Goal: Information Seeking & Learning: Find specific fact

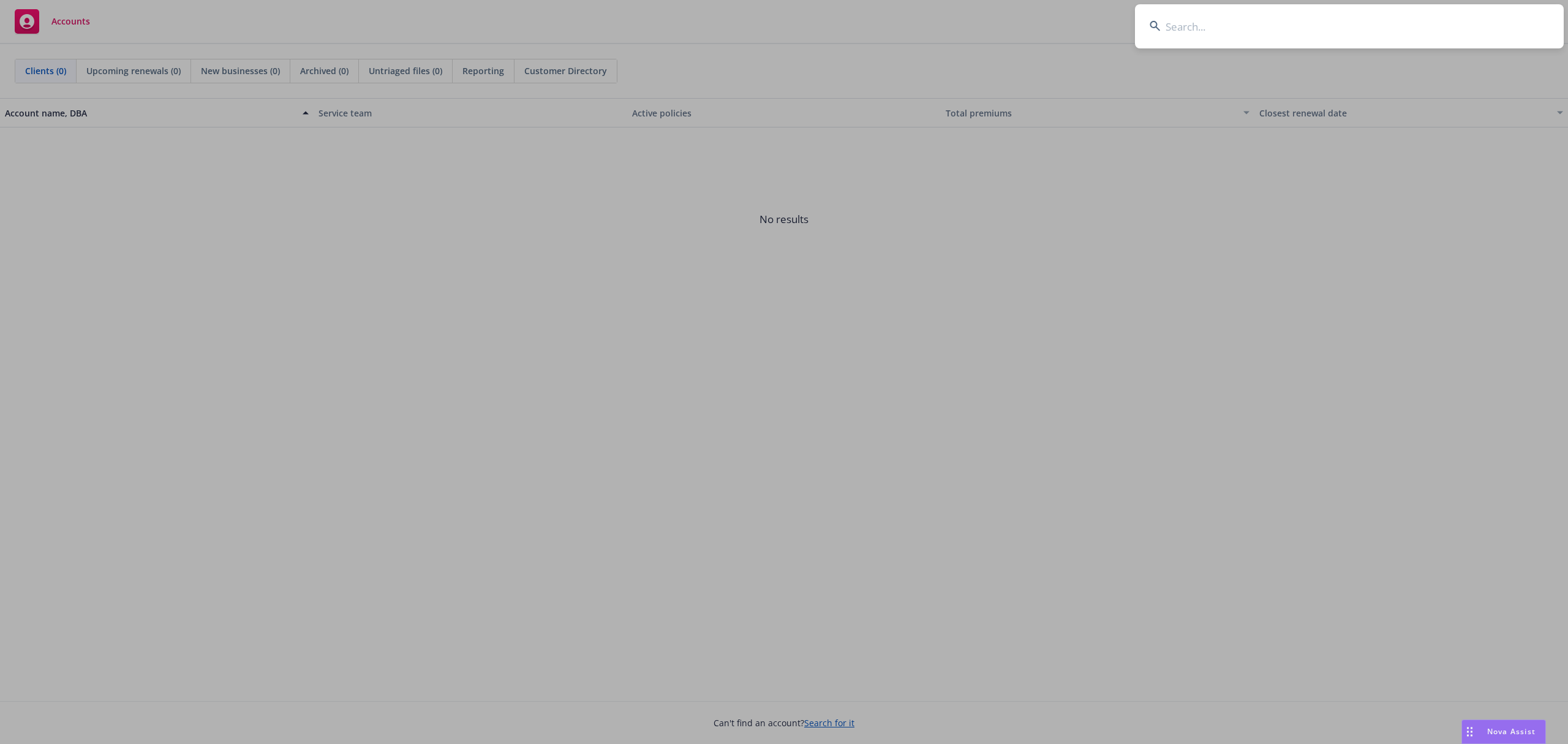
click at [1309, 36] on input at bounding box center [1349, 26] width 429 height 44
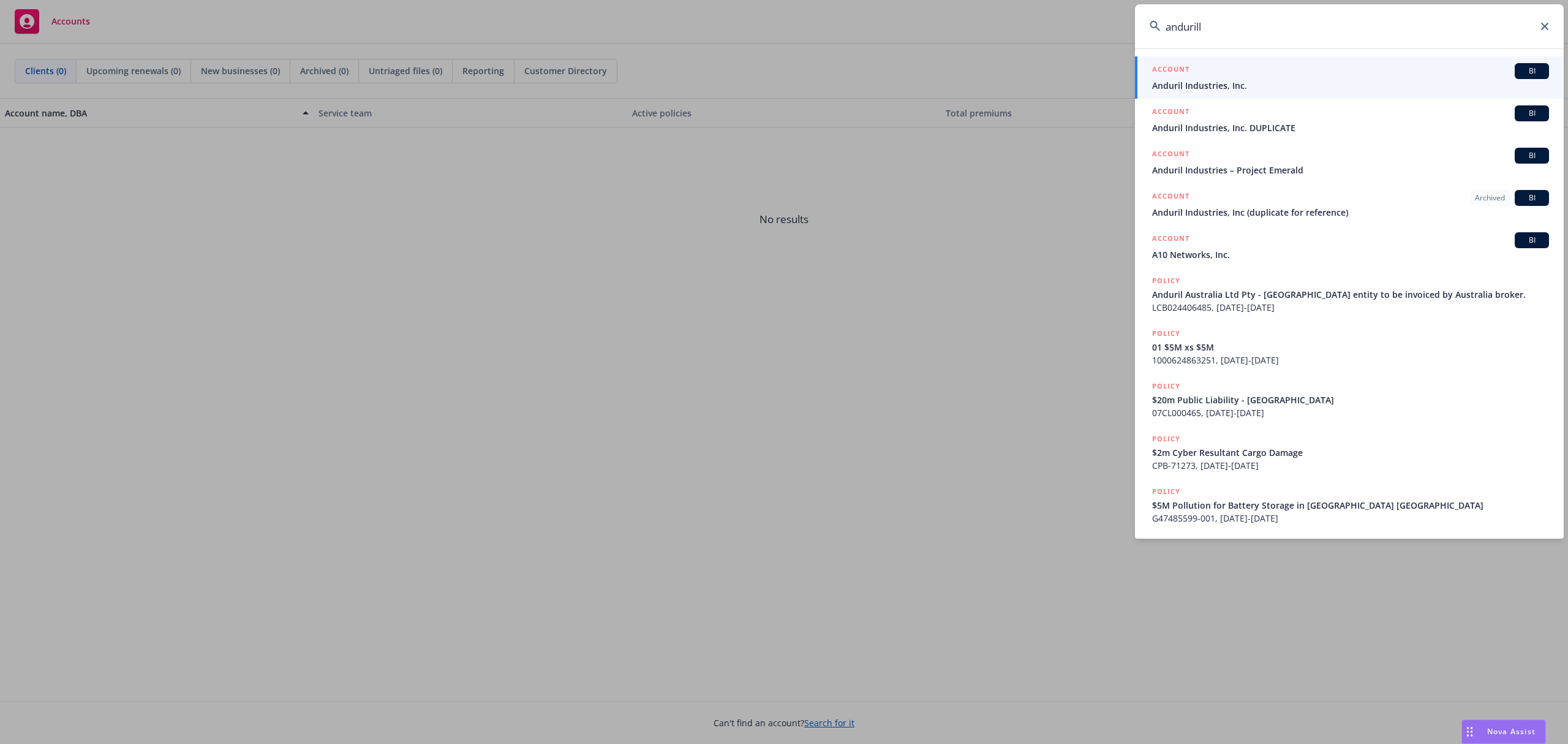
type input "andurill"
click at [1288, 74] on div "ACCOUNT BI" at bounding box center [1350, 71] width 397 height 16
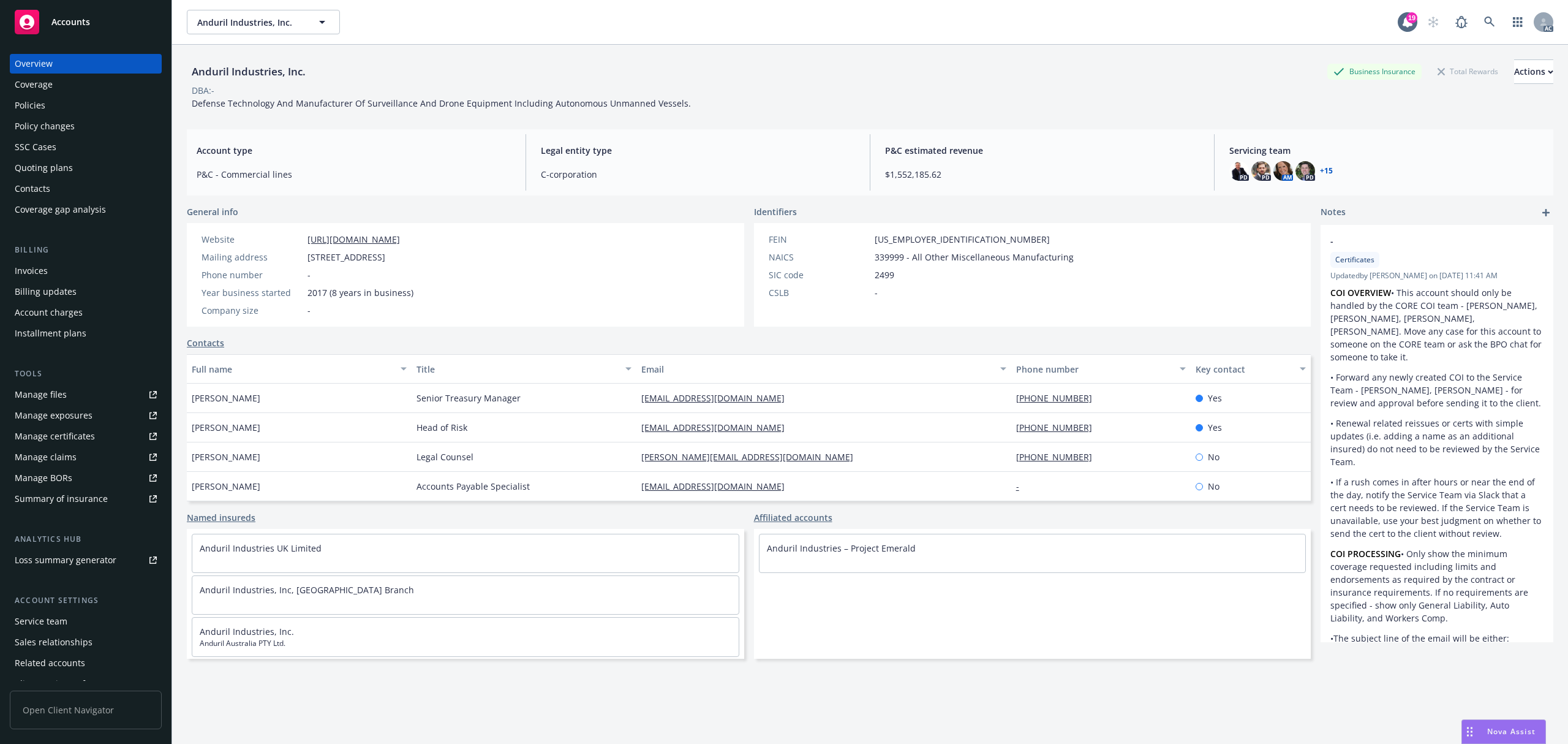
click at [57, 265] on div "Invoices" at bounding box center [86, 270] width 142 height 19
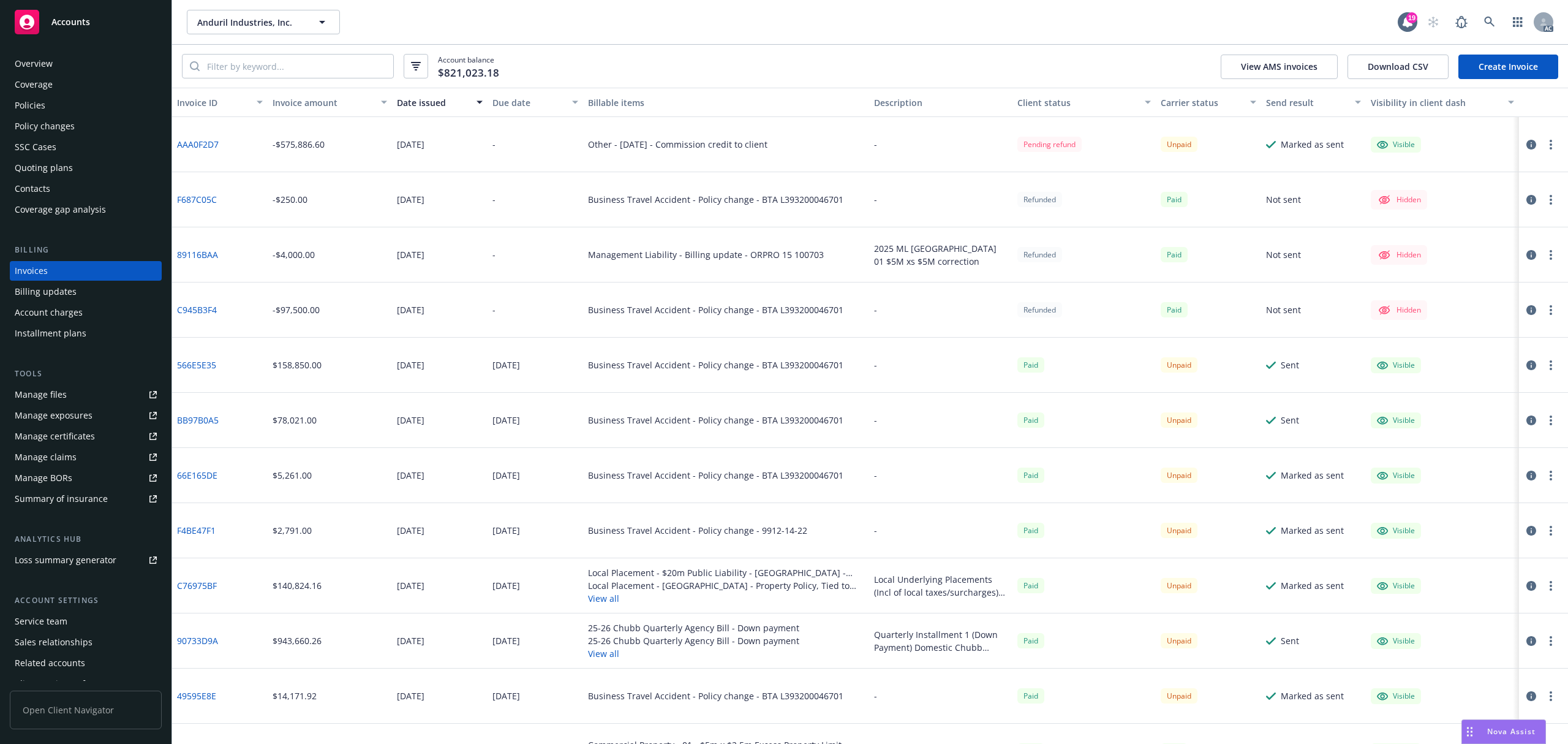
click at [57, 309] on div "Account charges" at bounding box center [49, 312] width 68 height 19
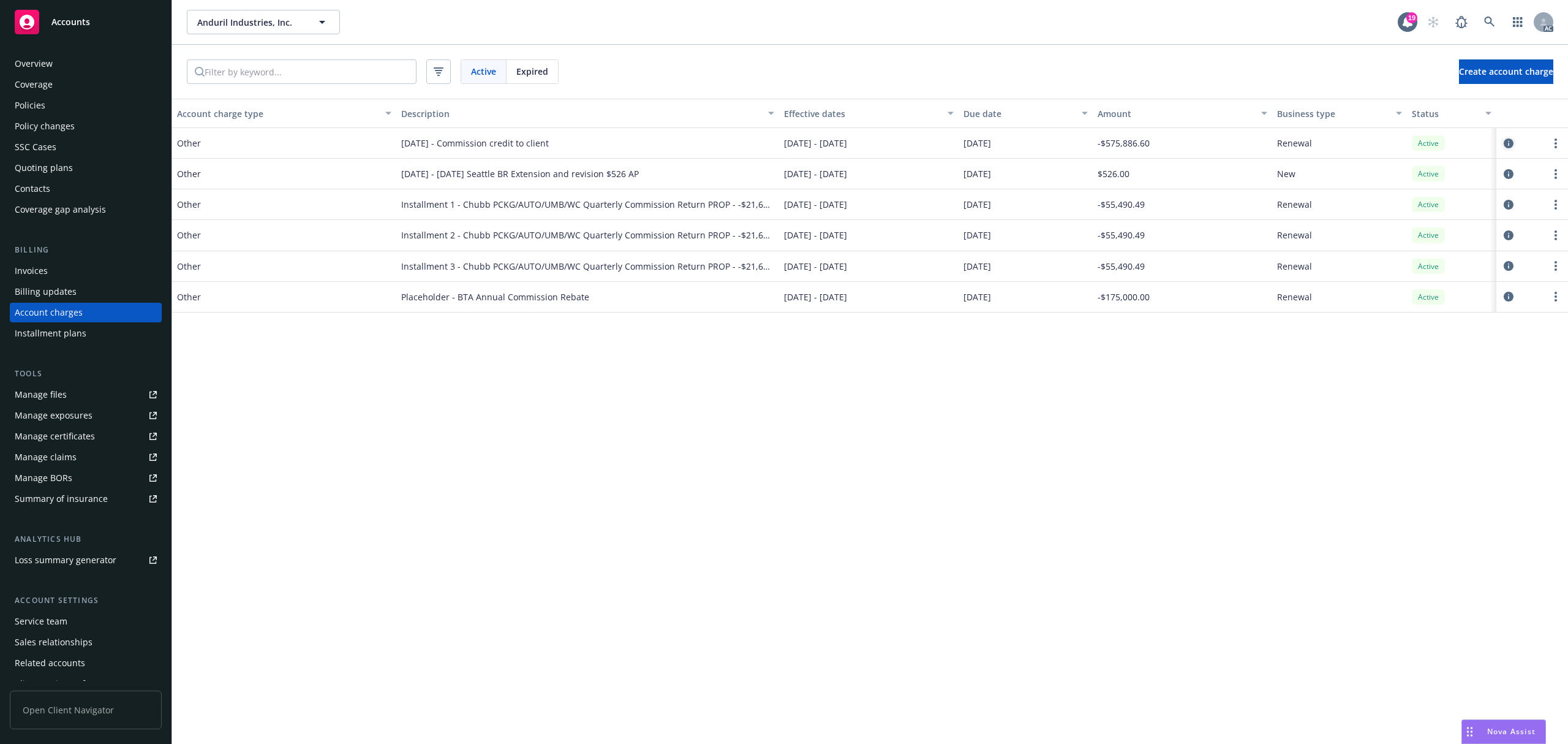
click at [1504, 143] on icon "circleInformation" at bounding box center [1509, 143] width 10 height 10
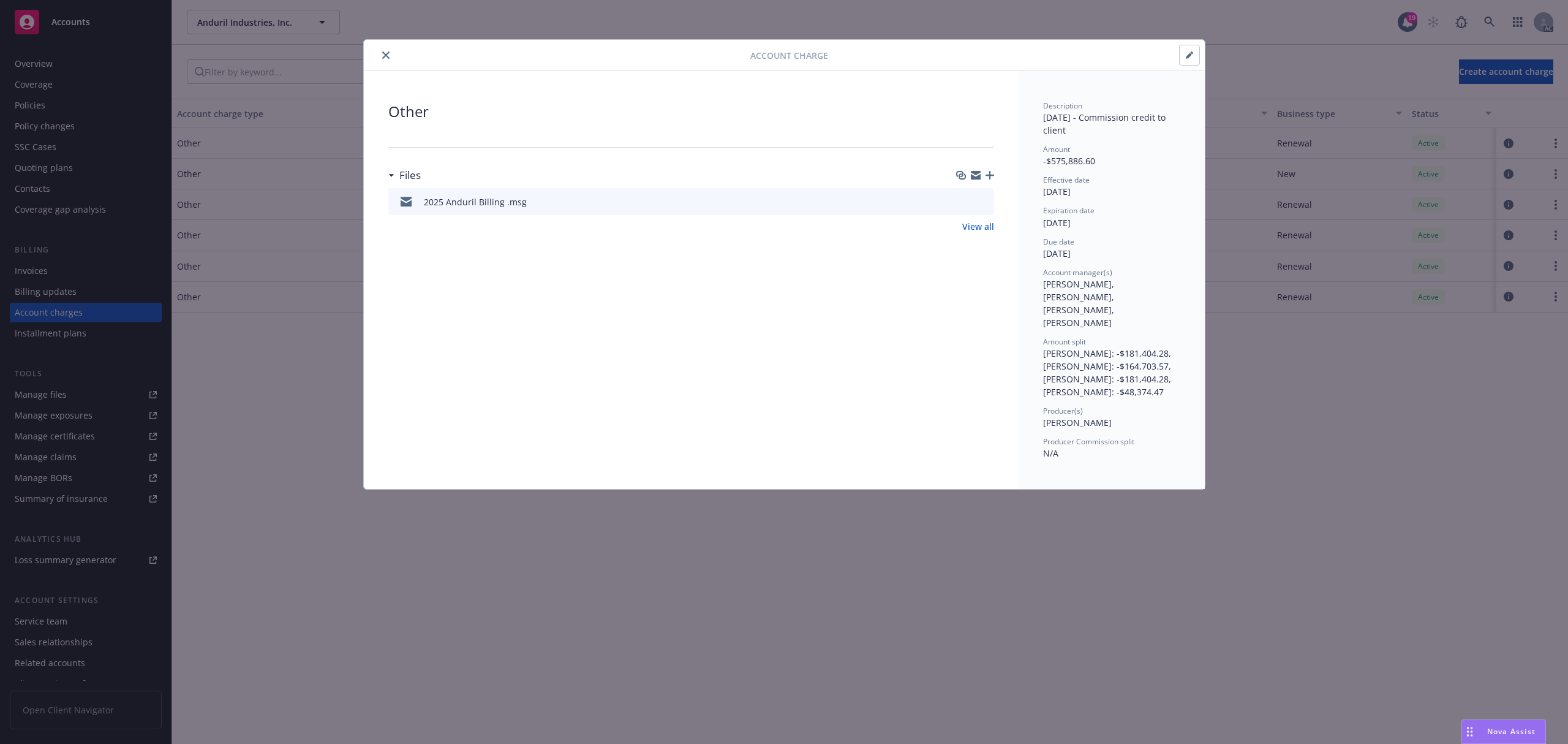
drag, startPoint x: 384, startPoint y: 57, endPoint x: 343, endPoint y: 120, distance: 75.2
click at [384, 56] on icon "close" at bounding box center [386, 55] width 7 height 7
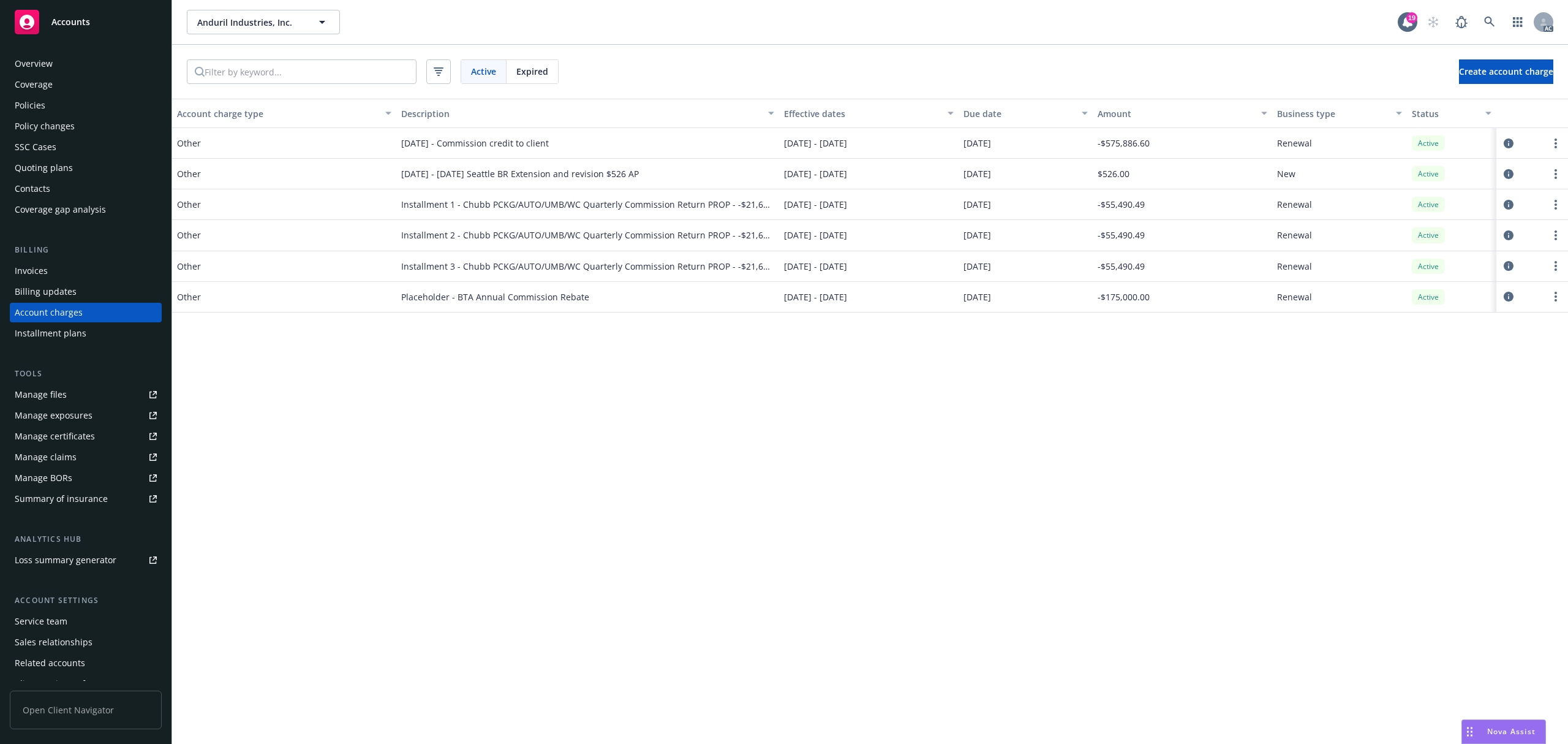
click at [45, 277] on div "Invoices" at bounding box center [31, 270] width 33 height 19
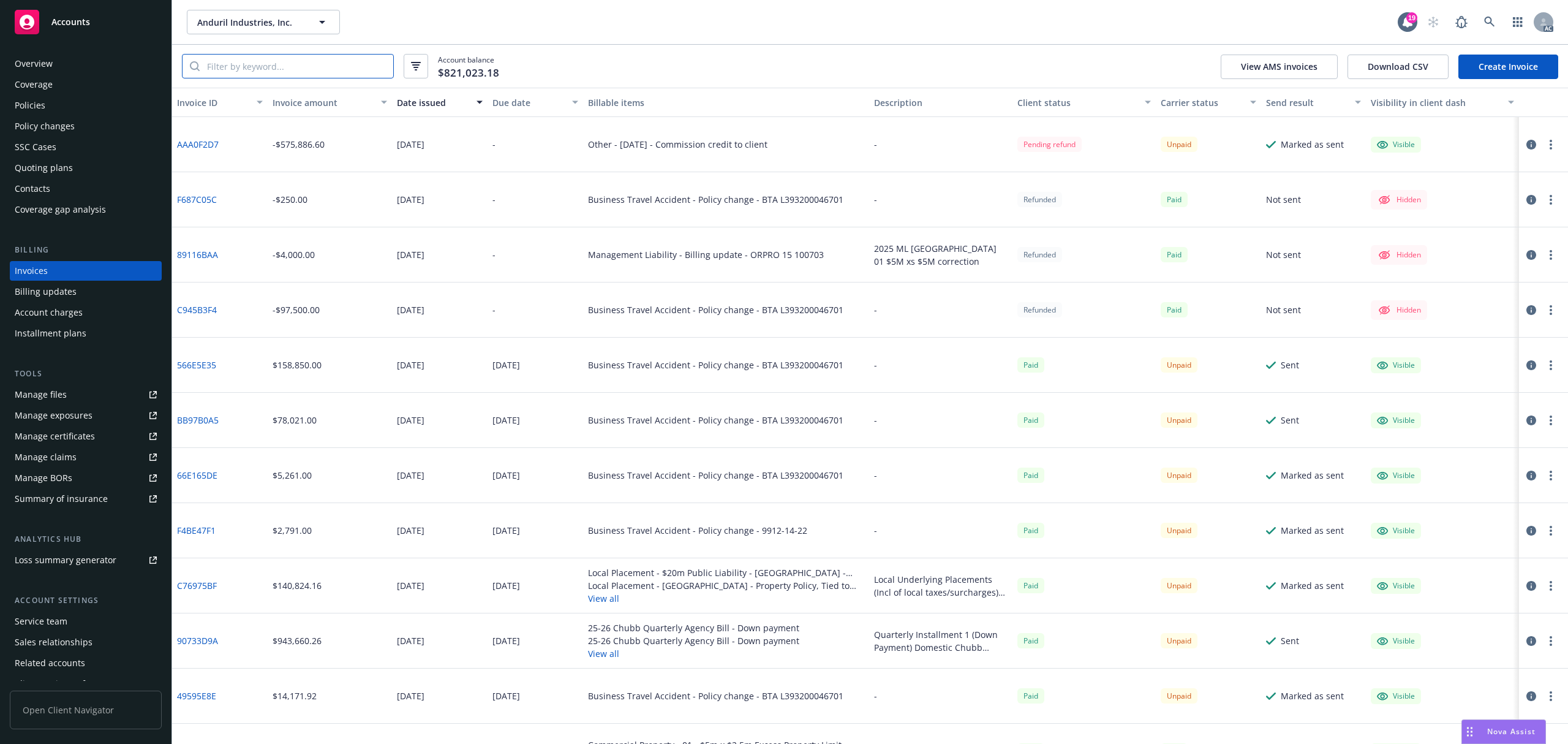
click at [270, 69] on input "search" at bounding box center [297, 66] width 194 height 23
paste input "54D35355"
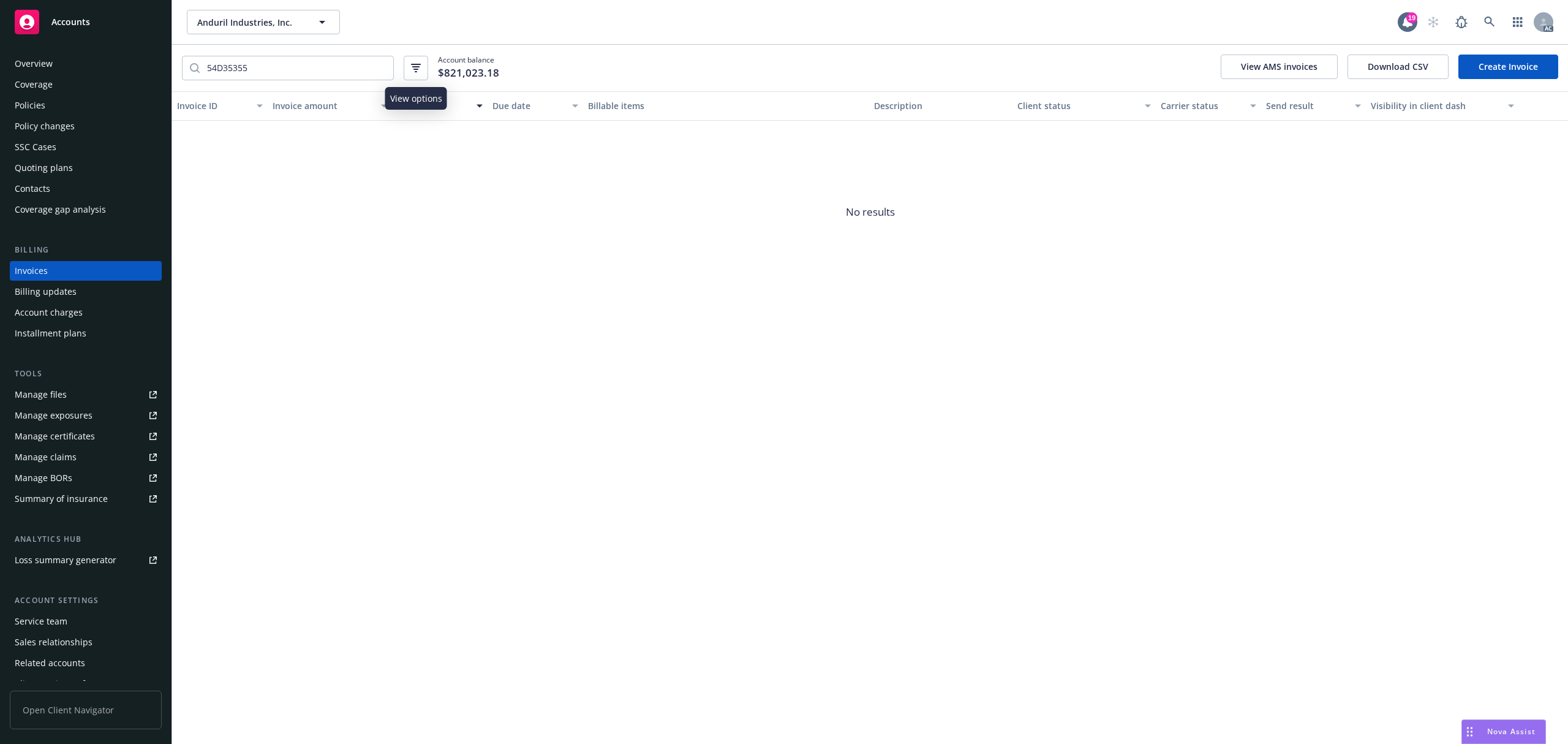
click at [408, 65] on button "button" at bounding box center [416, 67] width 24 height 24
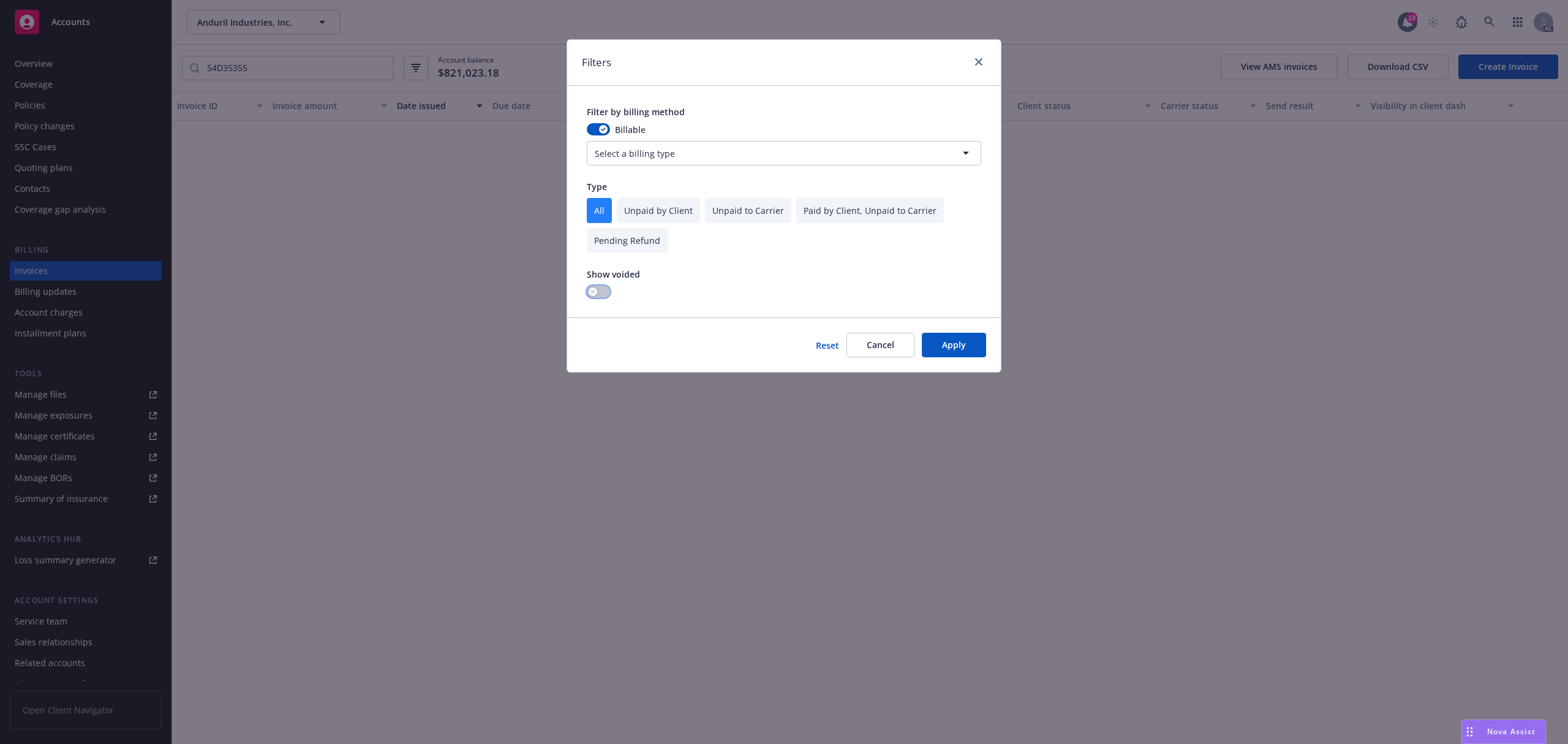
click at [605, 287] on button "button" at bounding box center [598, 292] width 23 height 12
click at [947, 354] on button "Apply" at bounding box center [954, 345] width 64 height 24
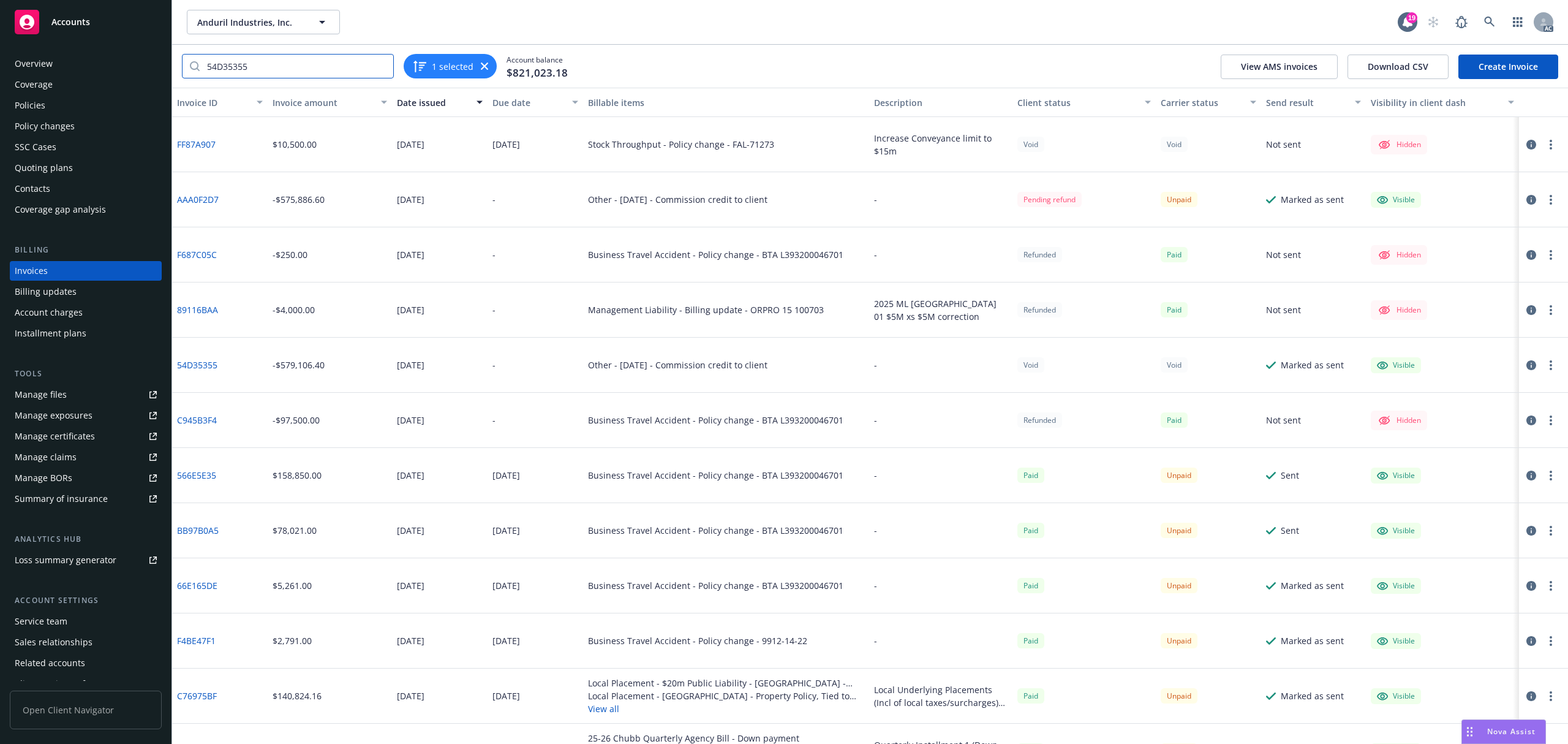
click at [311, 70] on input "54D35355" at bounding box center [297, 66] width 194 height 23
click at [303, 65] on input "54D35355" at bounding box center [297, 66] width 194 height 23
drag, startPoint x: 303, startPoint y: 65, endPoint x: 158, endPoint y: 54, distance: 145.4
click at [158, 54] on div "Accounts Overview Coverage Policies Policy changes SSC Cases Quoting plans Cont…" at bounding box center [784, 372] width 1568 height 744
click at [289, 67] on input "54D35355" at bounding box center [297, 66] width 194 height 23
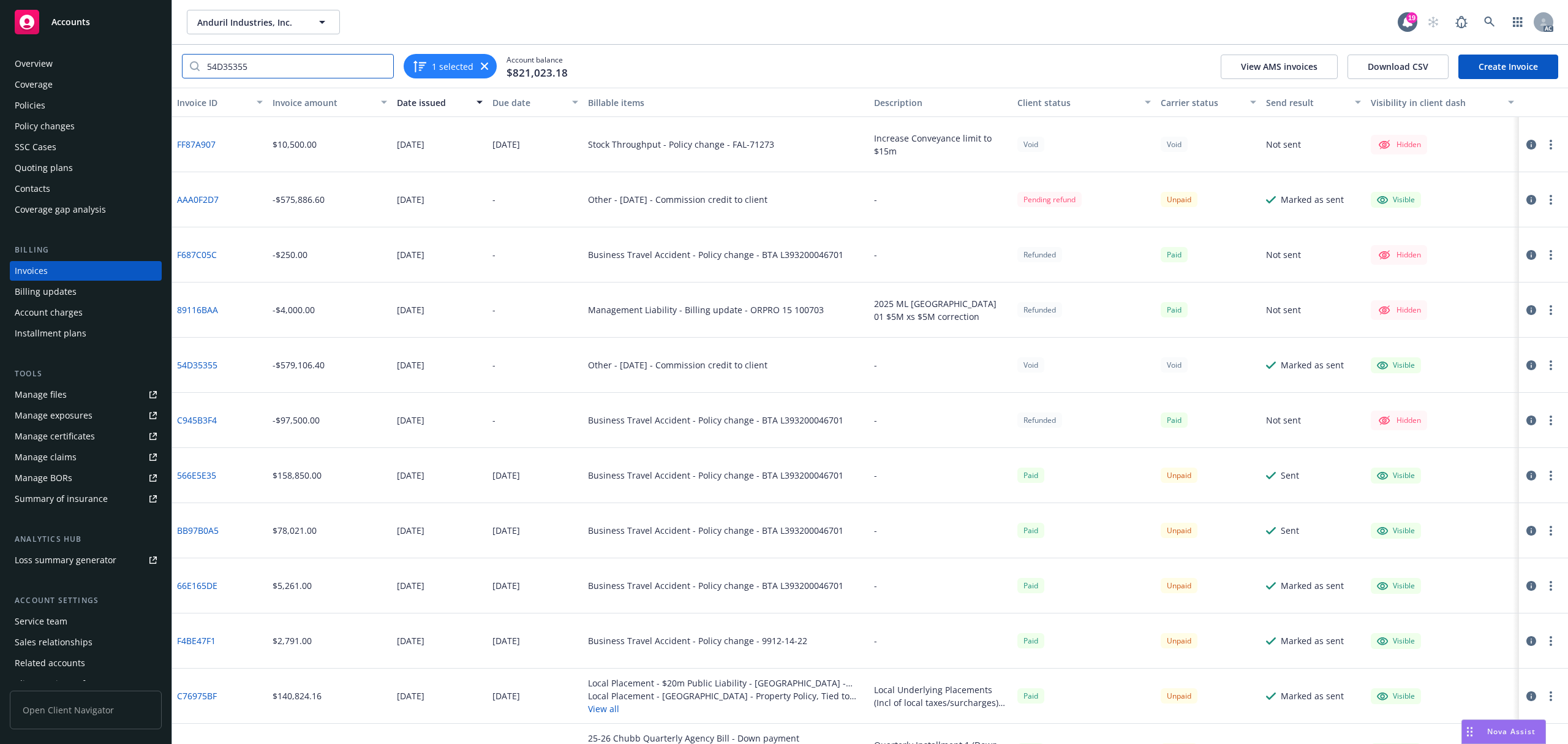
click at [290, 67] on input "54D35355" at bounding box center [297, 66] width 194 height 23
paste input "search"
drag, startPoint x: 290, startPoint y: 67, endPoint x: 255, endPoint y: 65, distance: 35.1
click at [255, 65] on input "54D35355" at bounding box center [297, 66] width 194 height 23
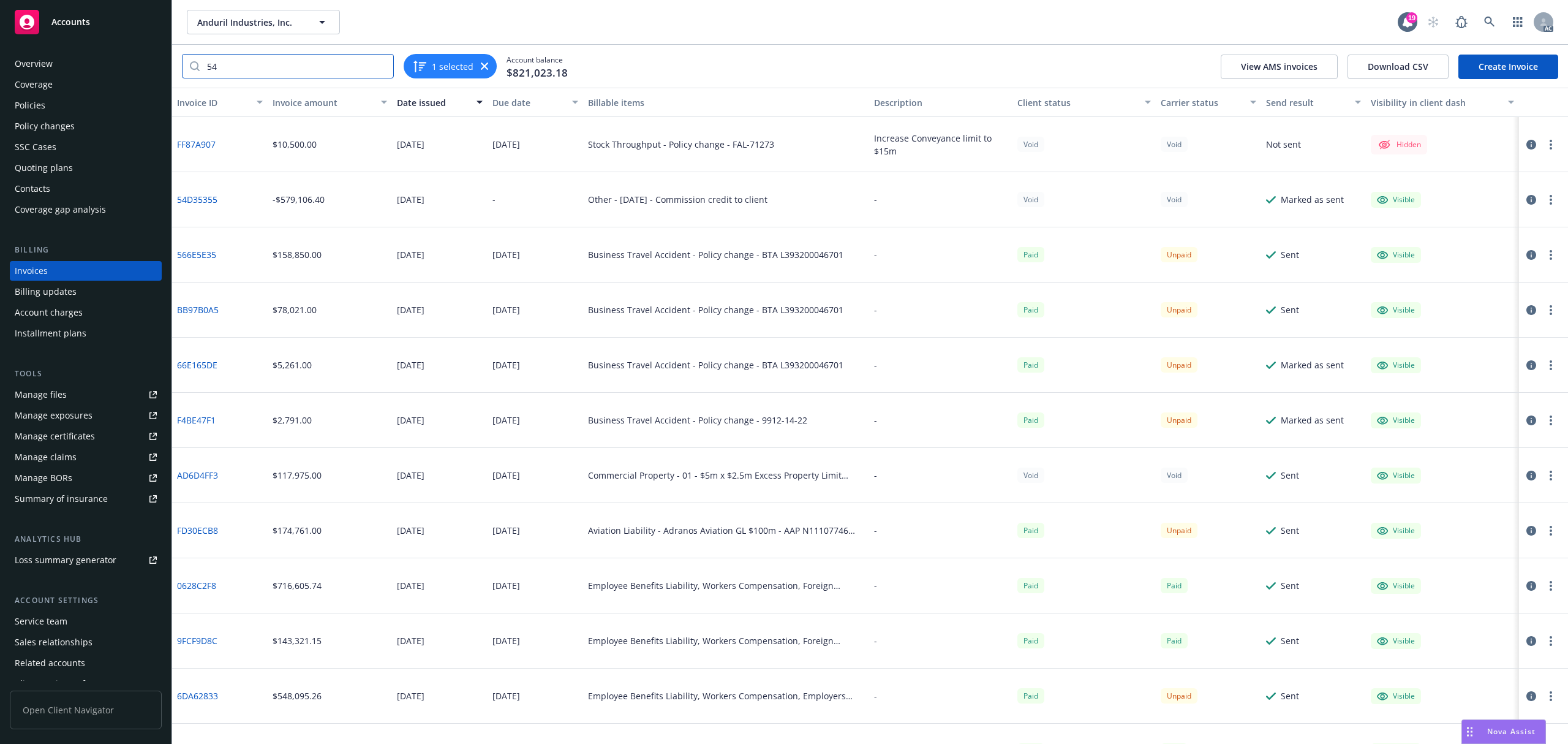
drag, startPoint x: 260, startPoint y: 62, endPoint x: 148, endPoint y: 67, distance: 112.1
click at [148, 66] on div "Accounts Overview Coverage Policies Policy changes SSC Cases Quoting plans Cont…" at bounding box center [784, 372] width 1568 height 744
paste input "D35355"
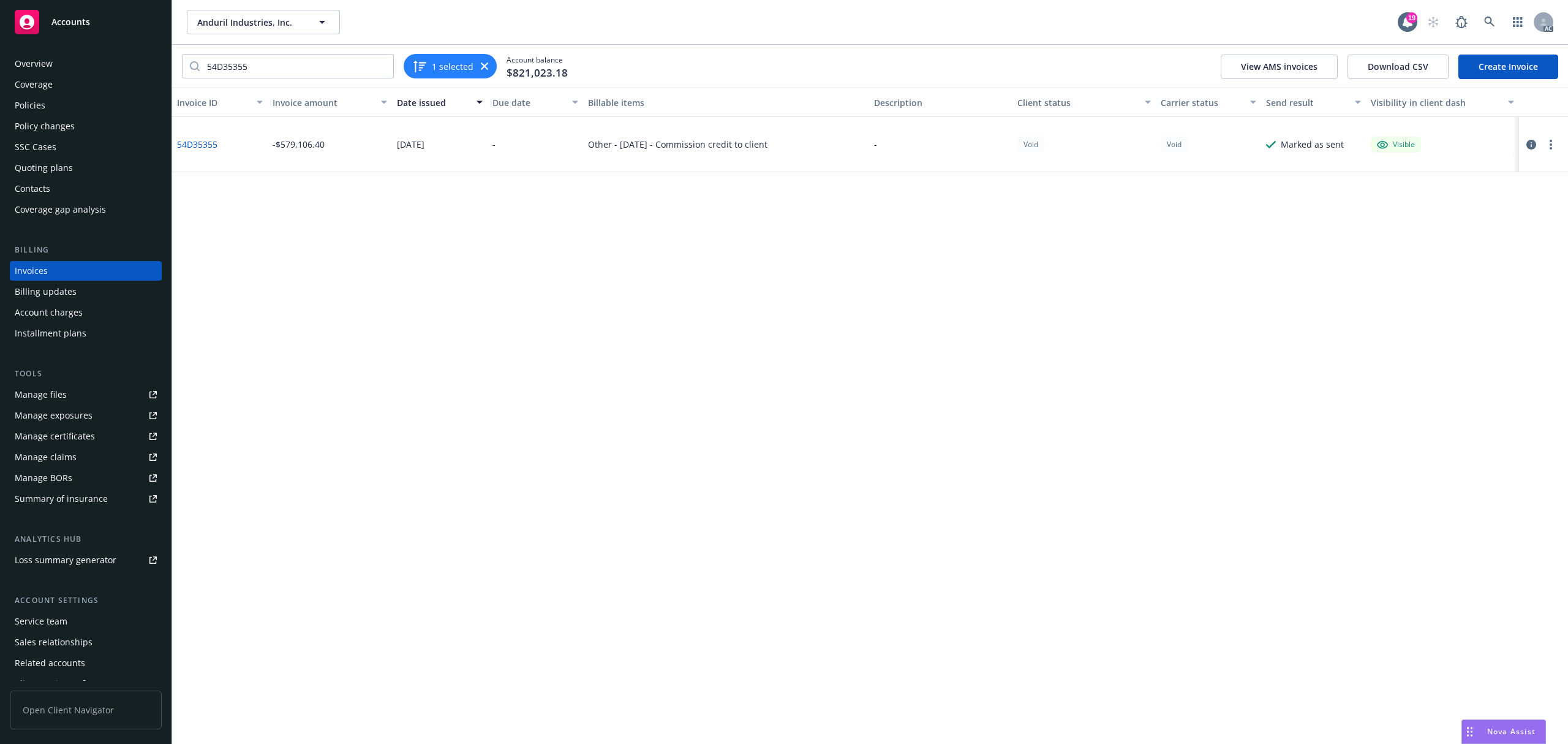
click at [1530, 148] on icon "button" at bounding box center [1531, 145] width 10 height 10
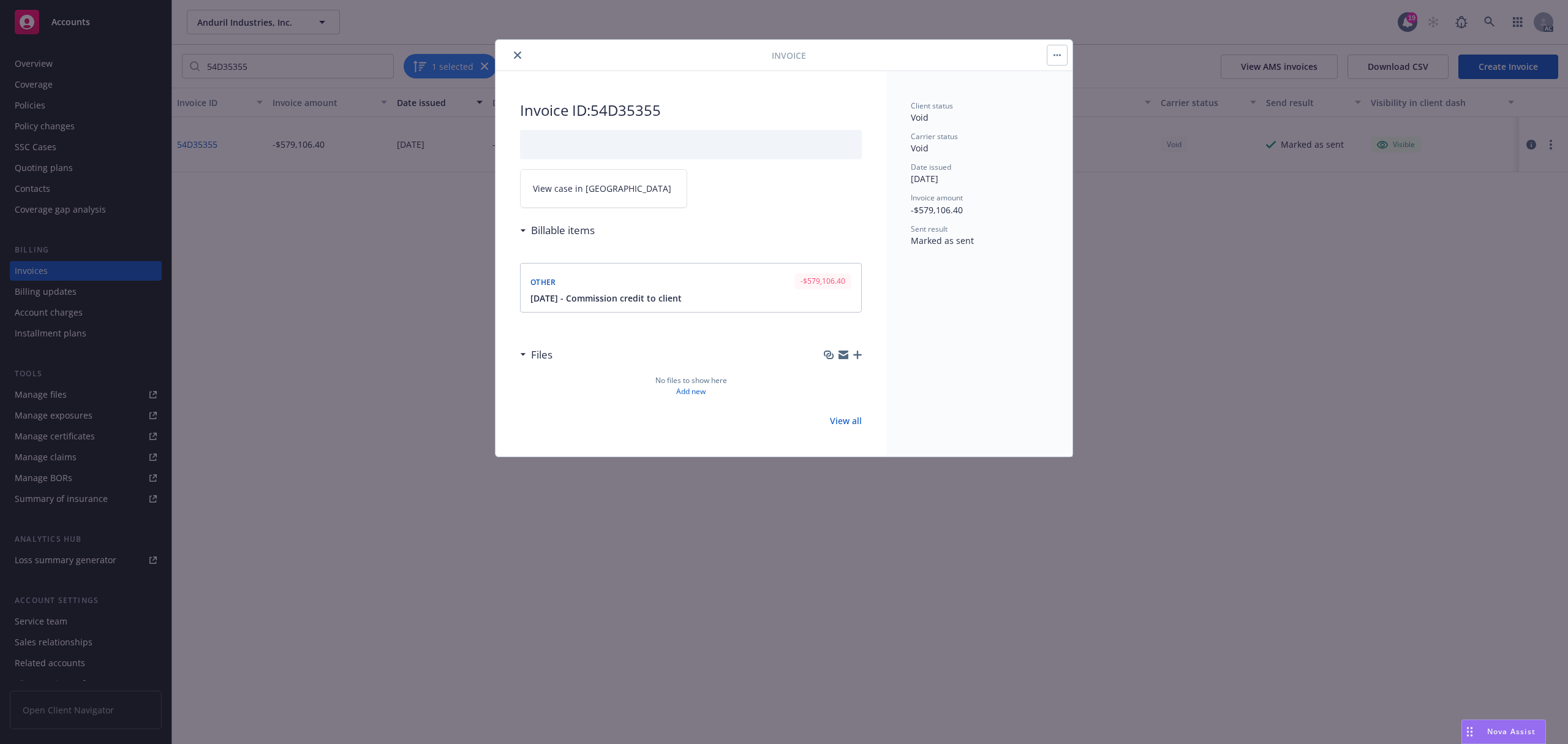
click at [520, 57] on icon "close" at bounding box center [518, 55] width 7 height 7
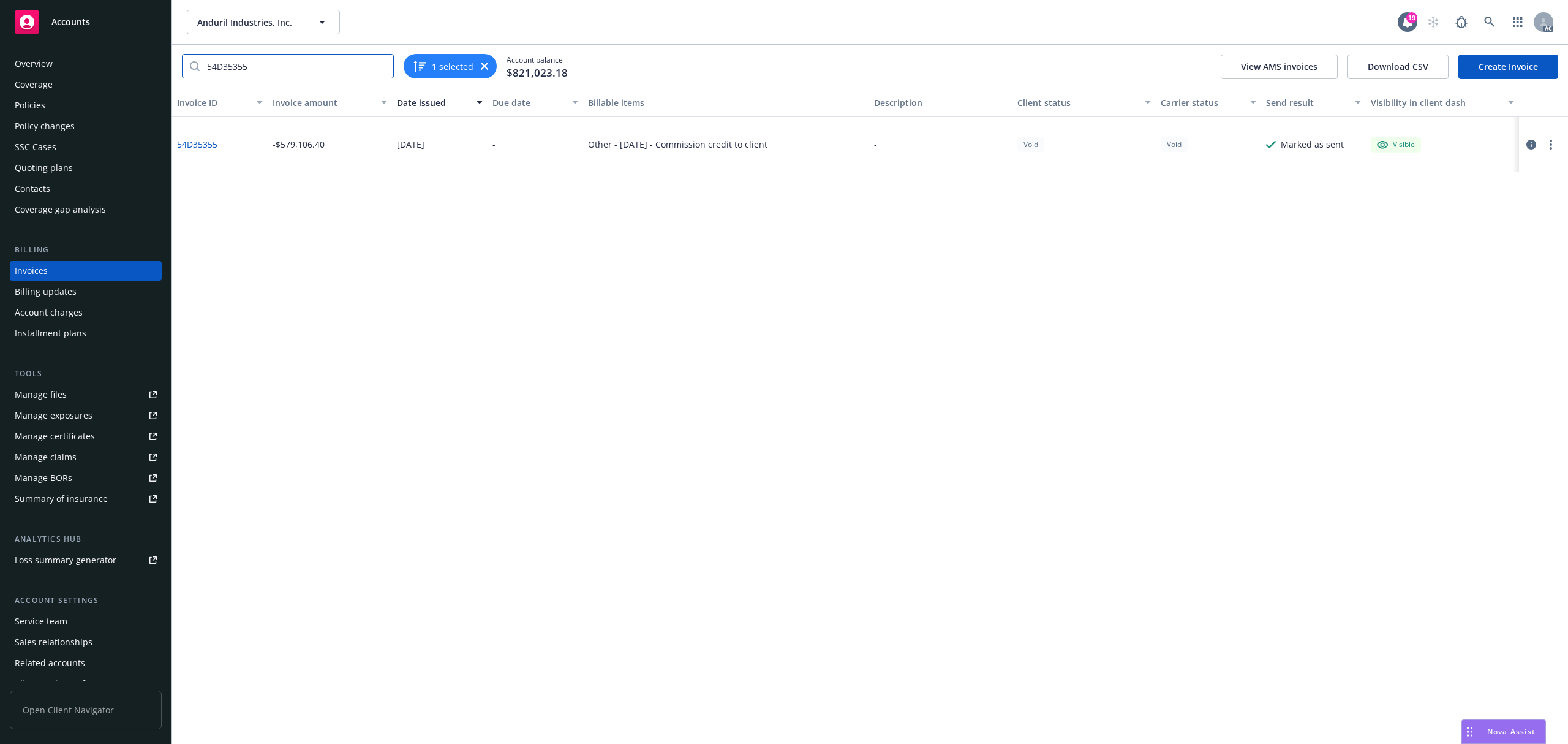
click at [263, 64] on input "54D35355" at bounding box center [297, 66] width 194 height 23
paste input "79237200000"
drag, startPoint x: 253, startPoint y: 66, endPoint x: 289, endPoint y: 65, distance: 36.0
click at [289, 65] on input "79237200000" at bounding box center [297, 67] width 194 height 23
type input "792372"
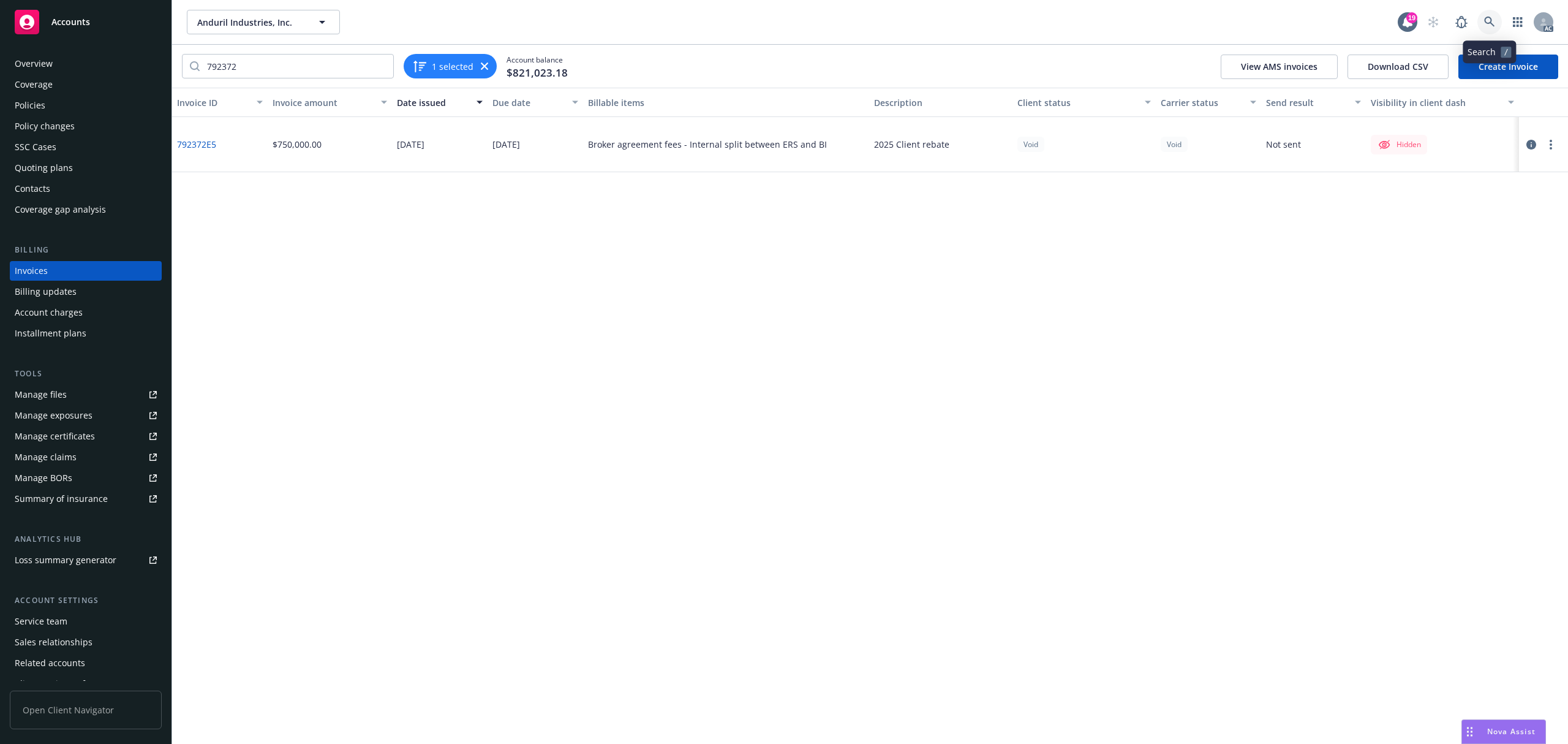
click at [1485, 26] on icon at bounding box center [1490, 22] width 11 height 11
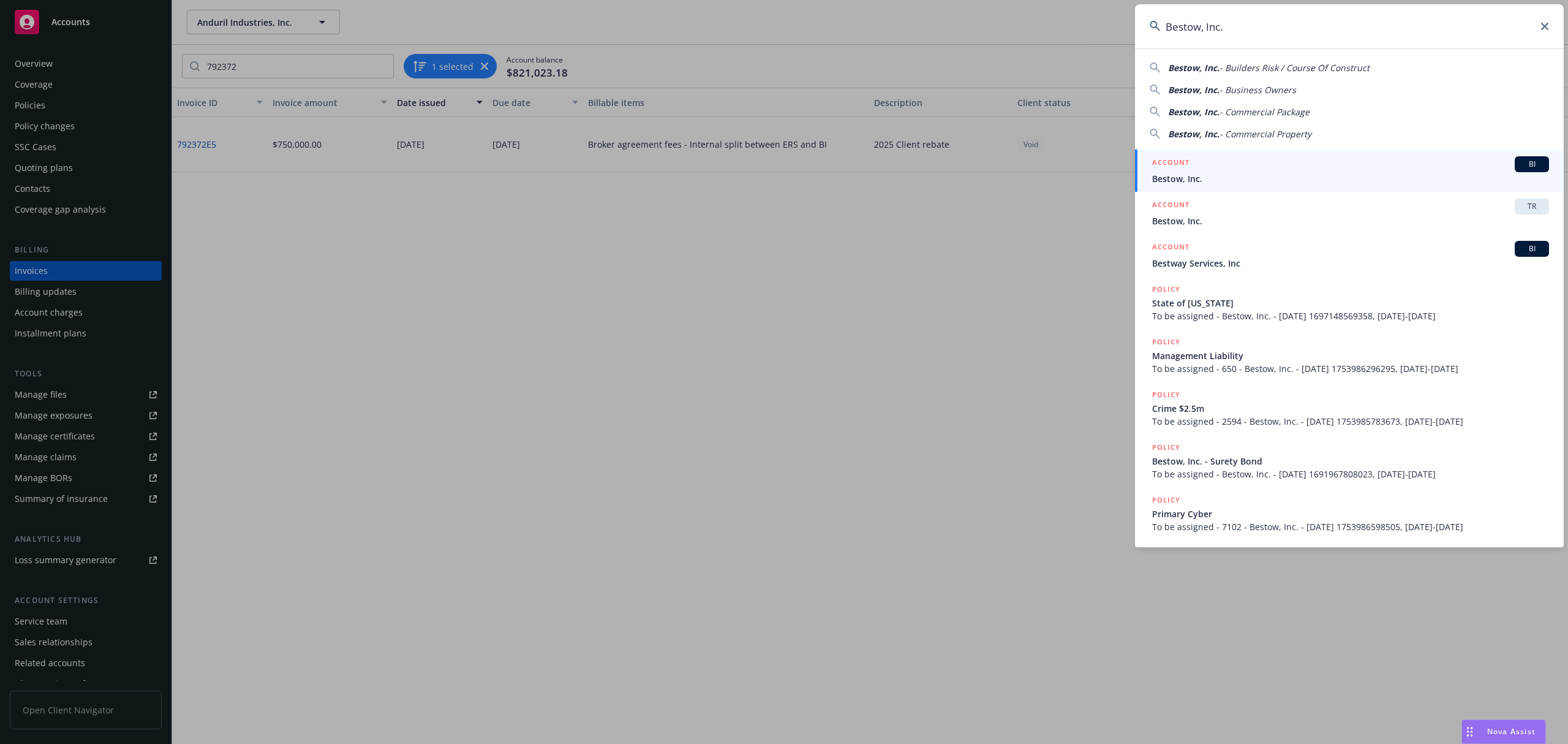
type input "Bestow, Inc."
click at [1233, 171] on div "ACCOUNT BI" at bounding box center [1350, 165] width 397 height 16
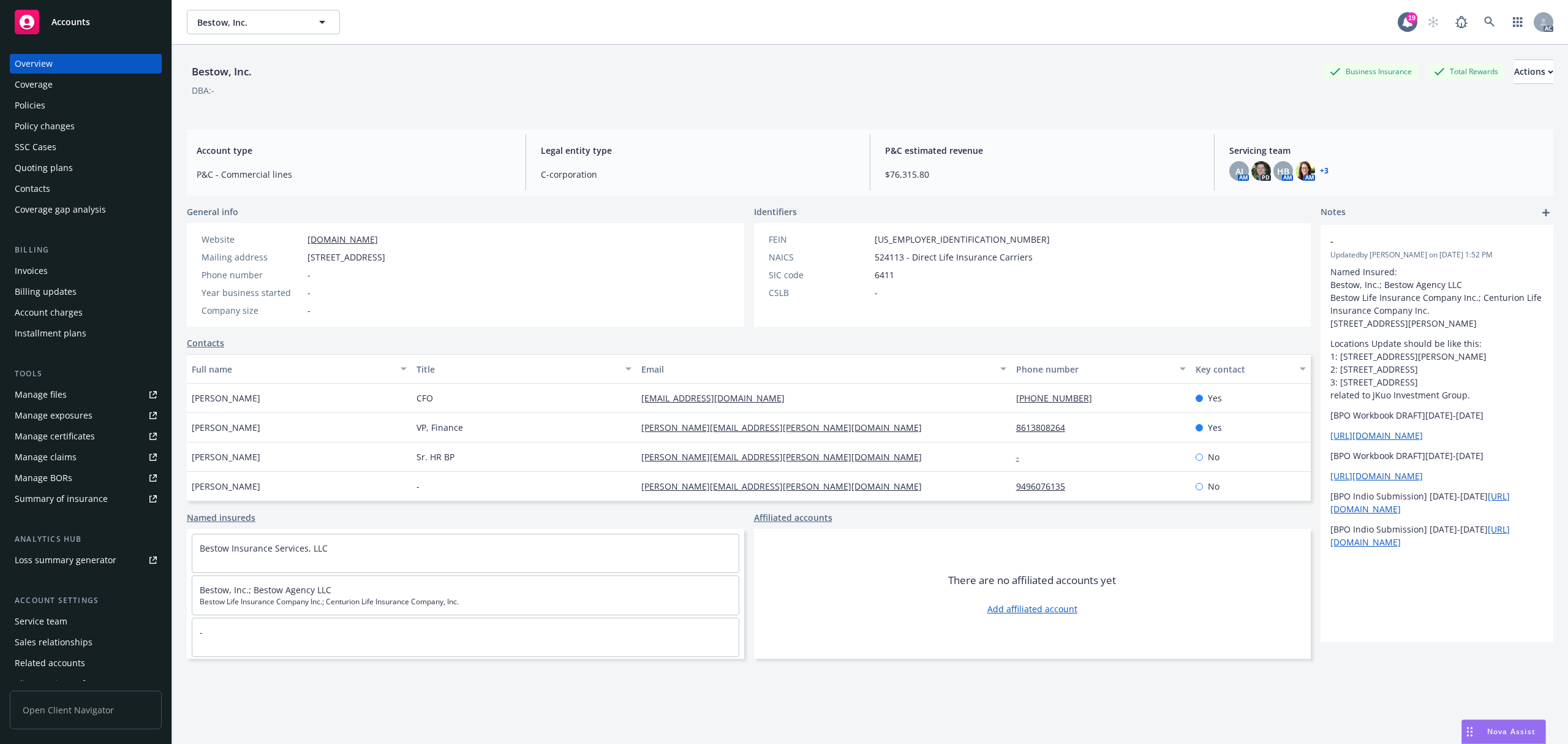
click at [45, 277] on div "Invoices" at bounding box center [31, 270] width 33 height 19
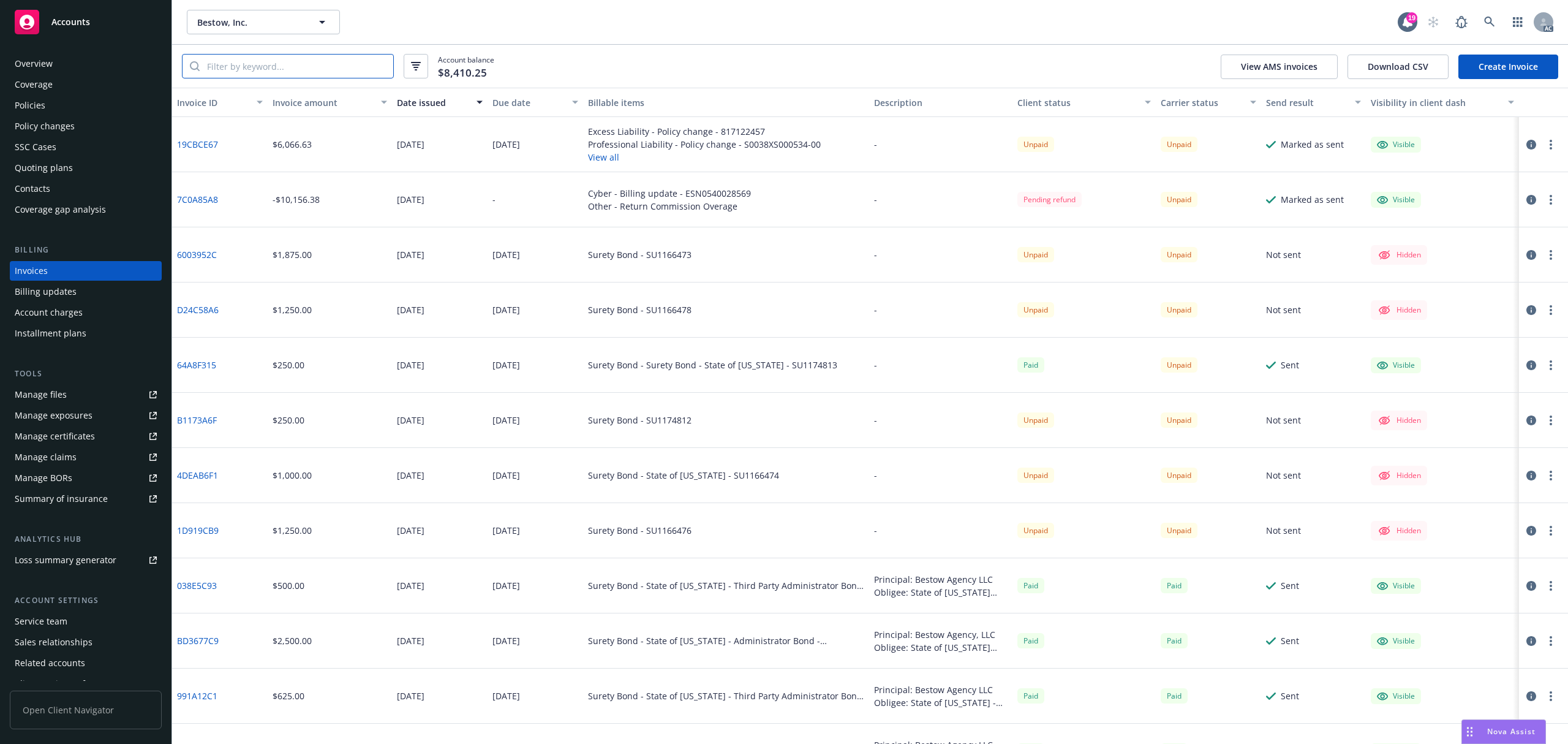
click at [324, 61] on input "search" at bounding box center [297, 66] width 194 height 23
paste input "7C0A85A8"
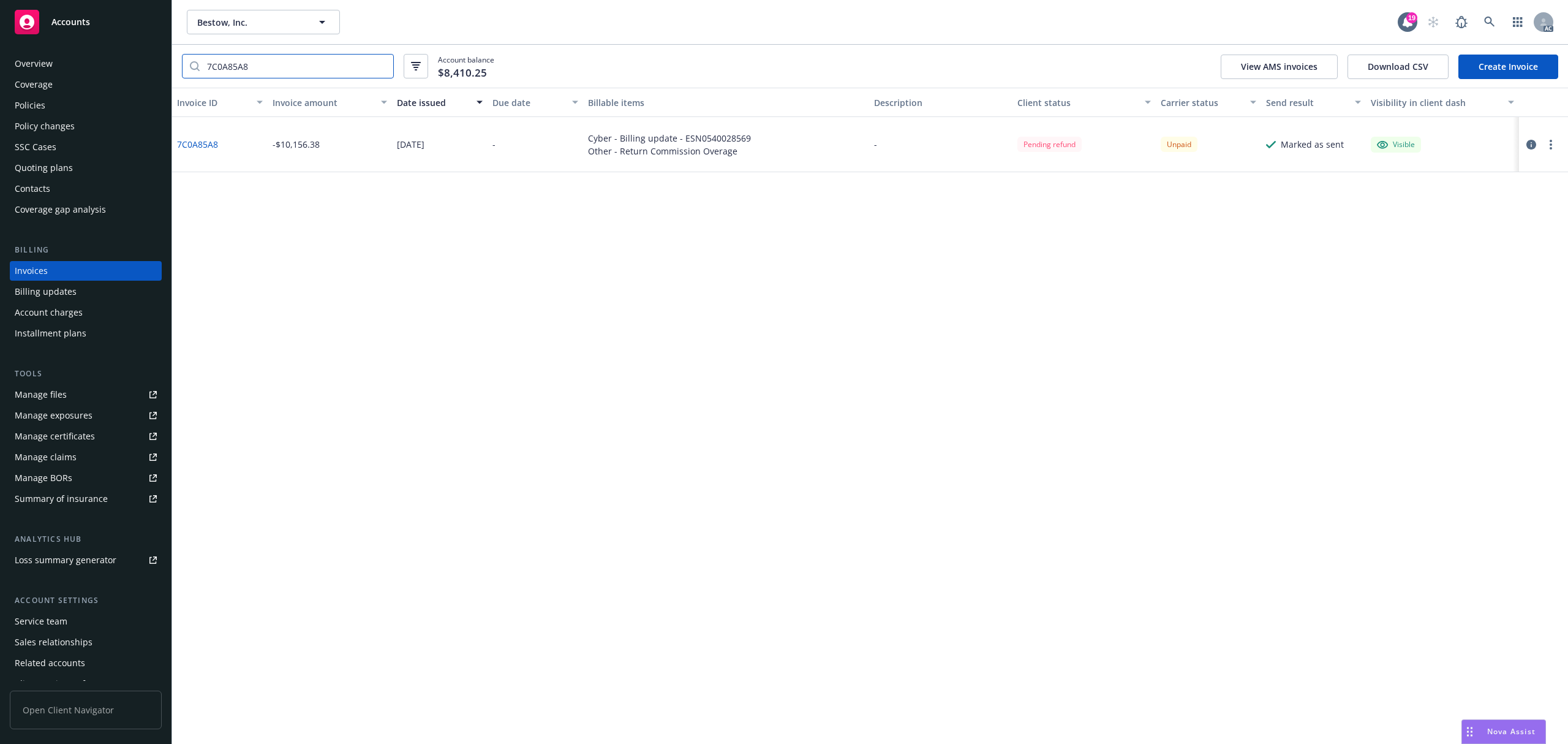
type input "7C0A85A8"
click at [1534, 148] on icon "button" at bounding box center [1531, 145] width 10 height 10
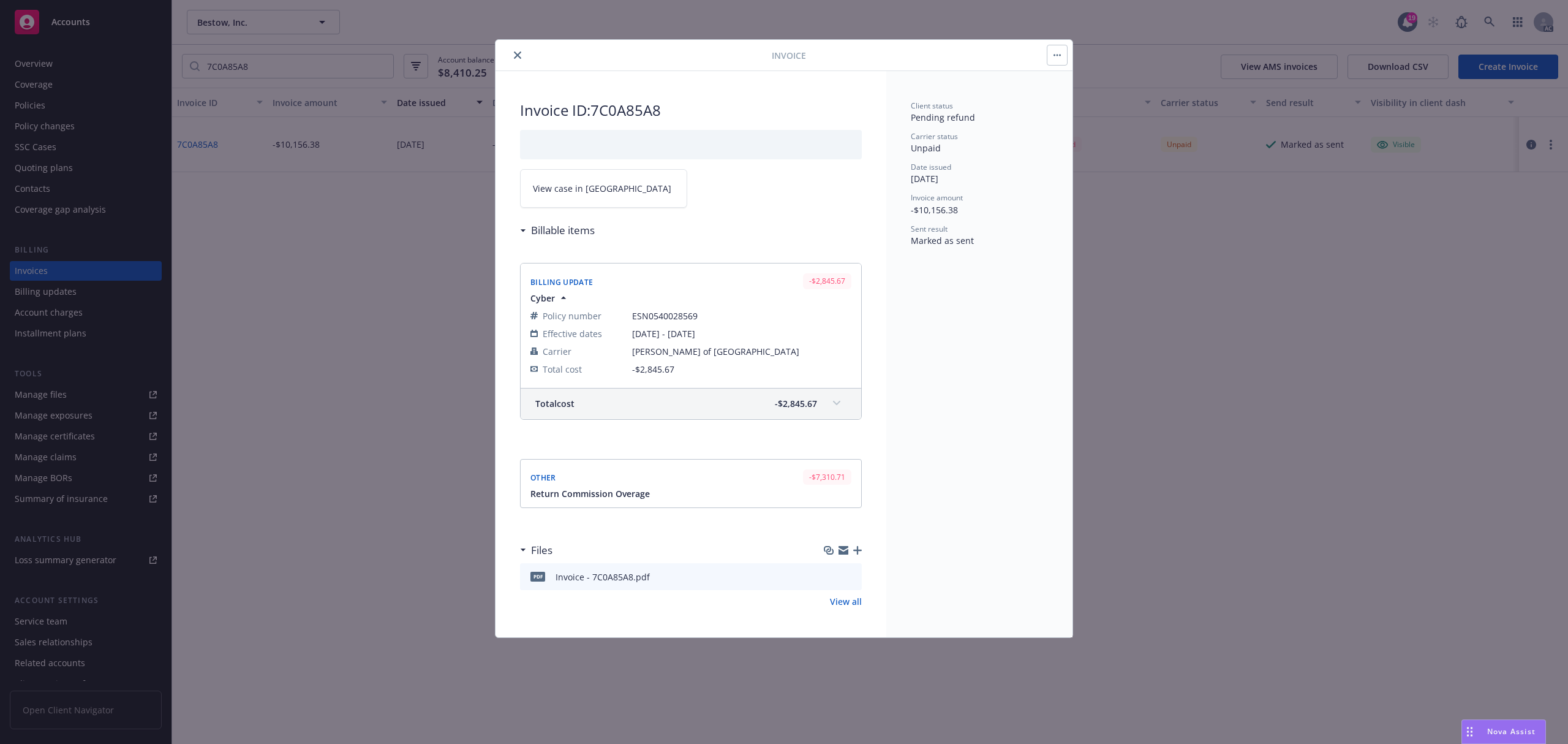
click at [645, 311] on span "ESN0540028569" at bounding box center [742, 315] width 219 height 13
copy span "ESN0540028569"
click at [523, 56] on button "close" at bounding box center [518, 55] width 15 height 15
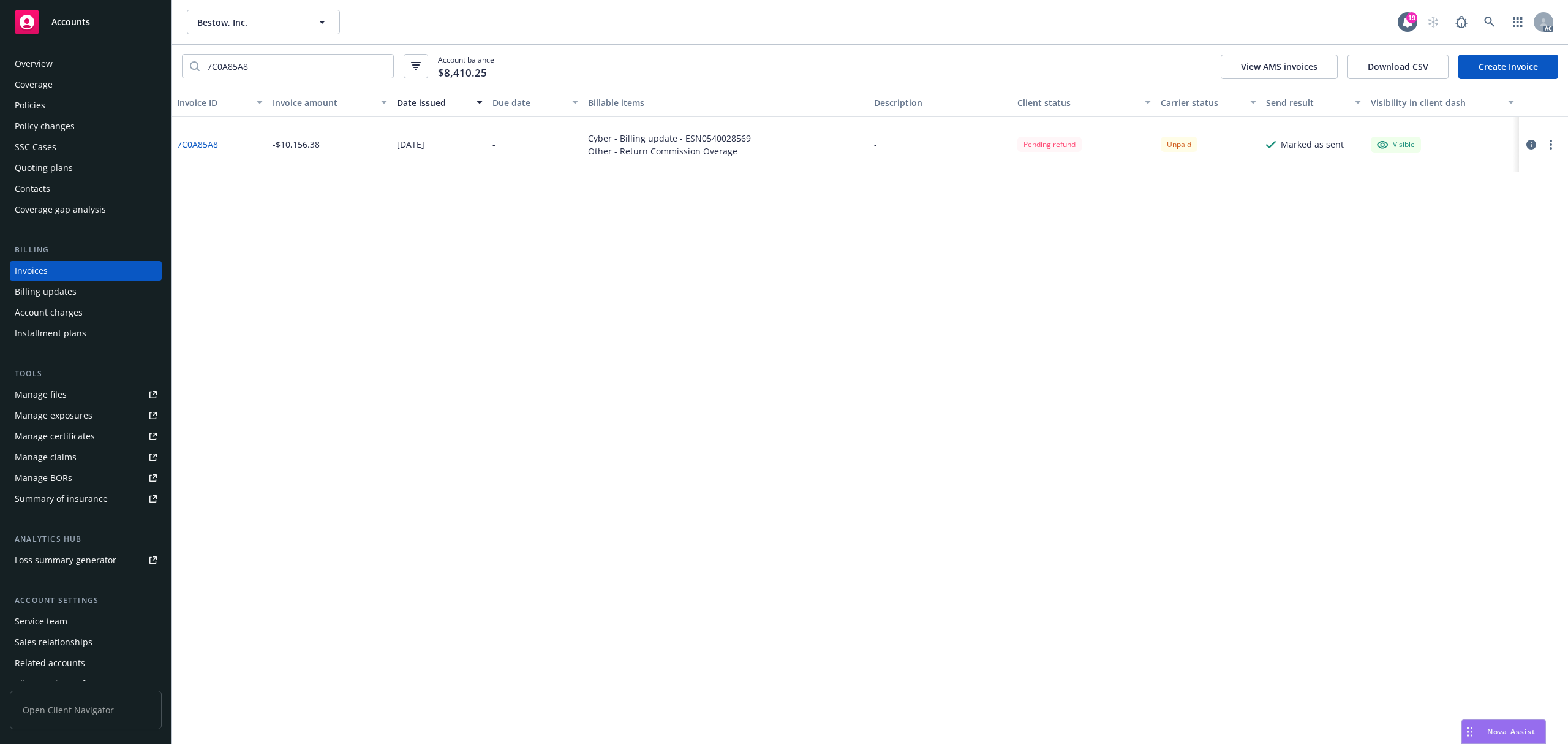
click at [44, 105] on div "Policies" at bounding box center [30, 105] width 31 height 19
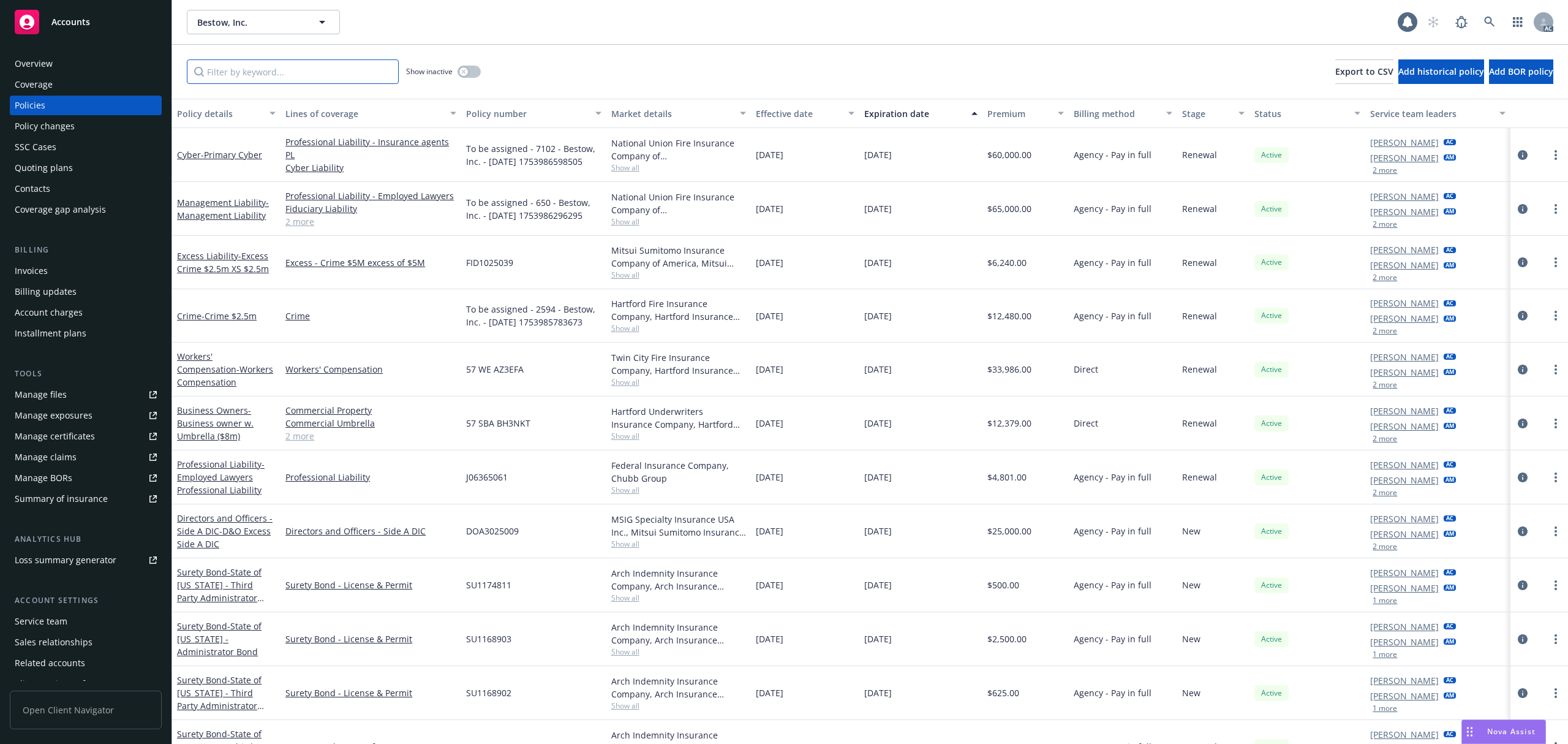
click at [283, 75] on input "Filter by keyword..." at bounding box center [293, 71] width 212 height 24
paste input "ESN0540028569"
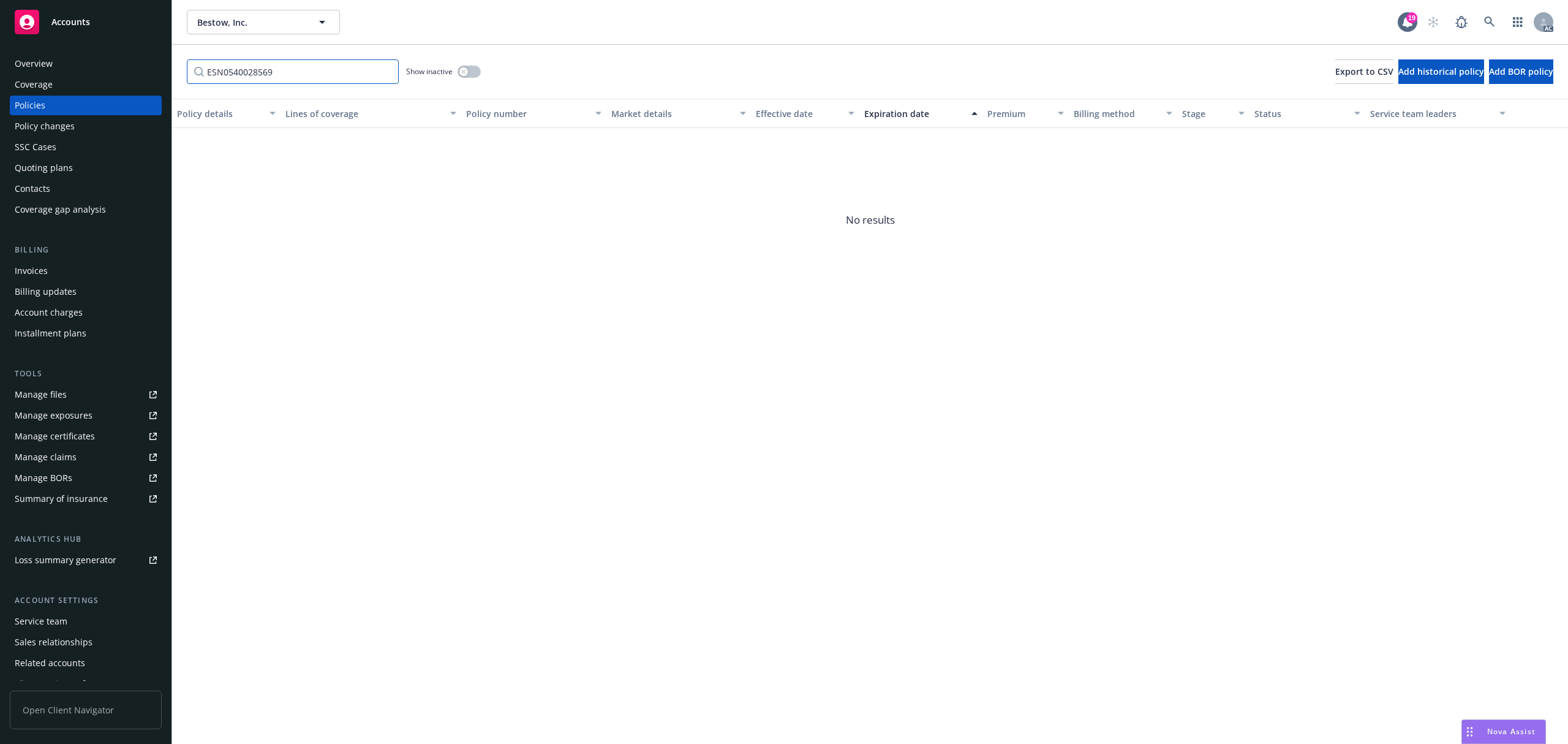
type input "ESN0540028569"
click at [459, 70] on div "button" at bounding box center [463, 72] width 9 height 9
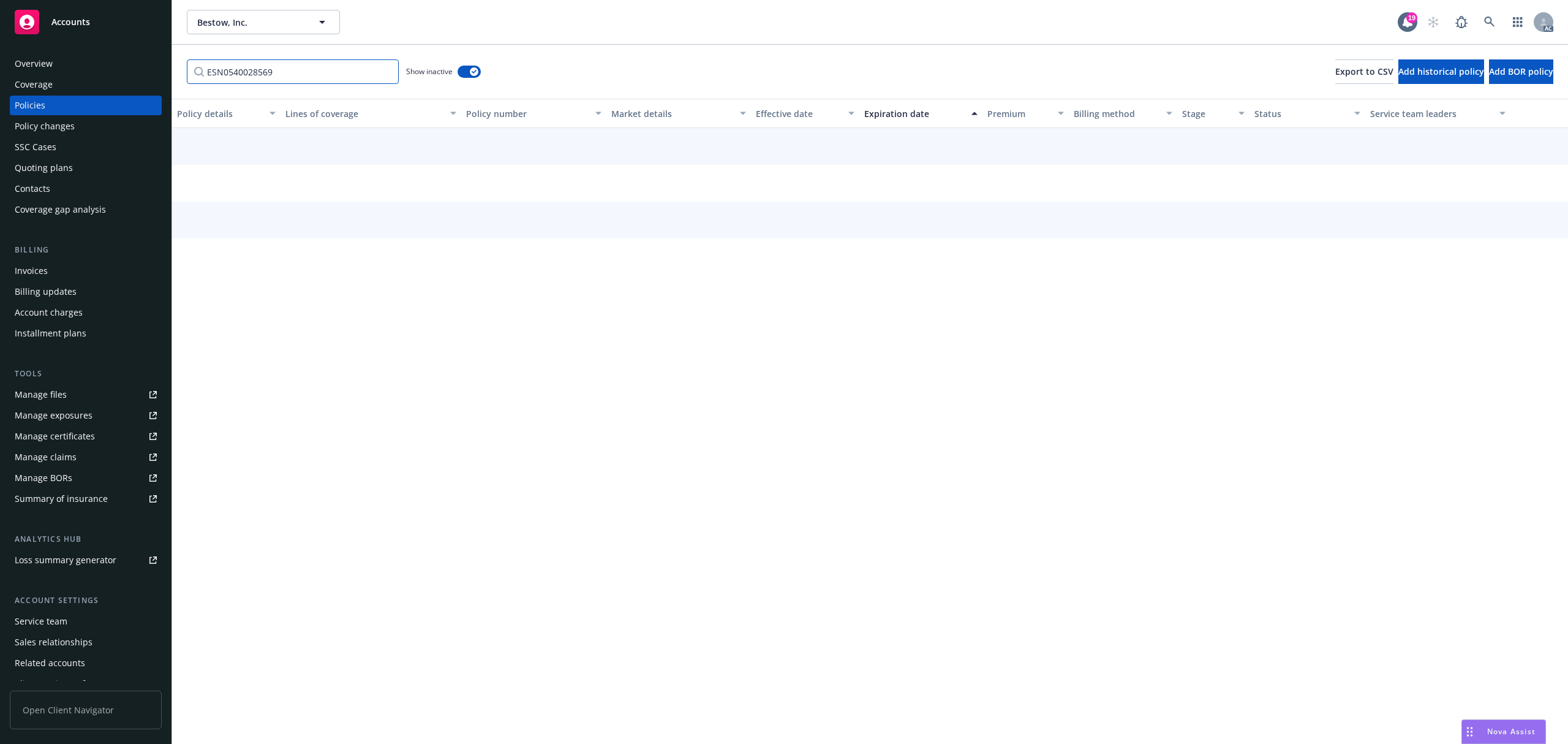
click at [270, 74] on input "ESN0540028569" at bounding box center [293, 71] width 212 height 24
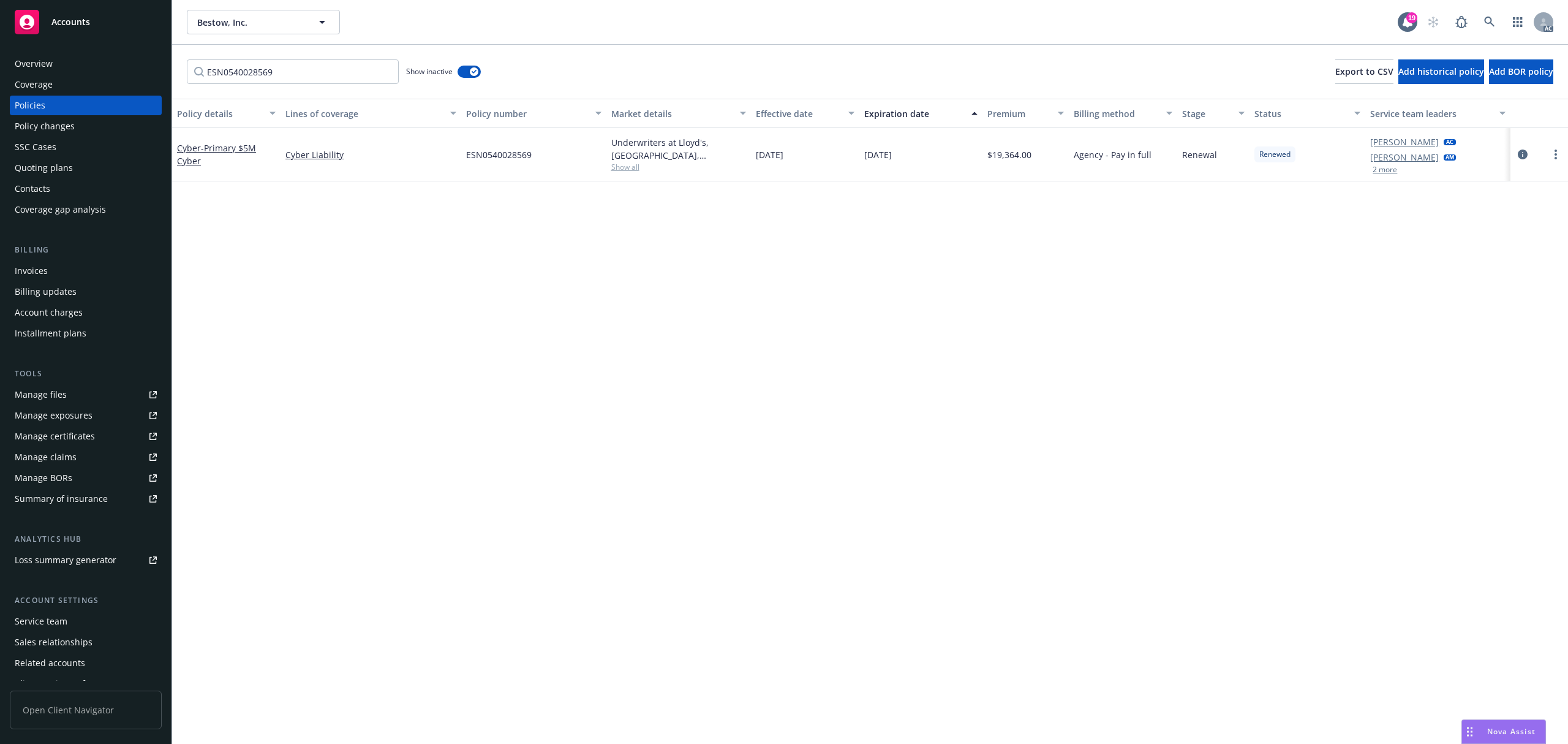
click at [1384, 169] on button "2 more" at bounding box center [1384, 169] width 24 height 7
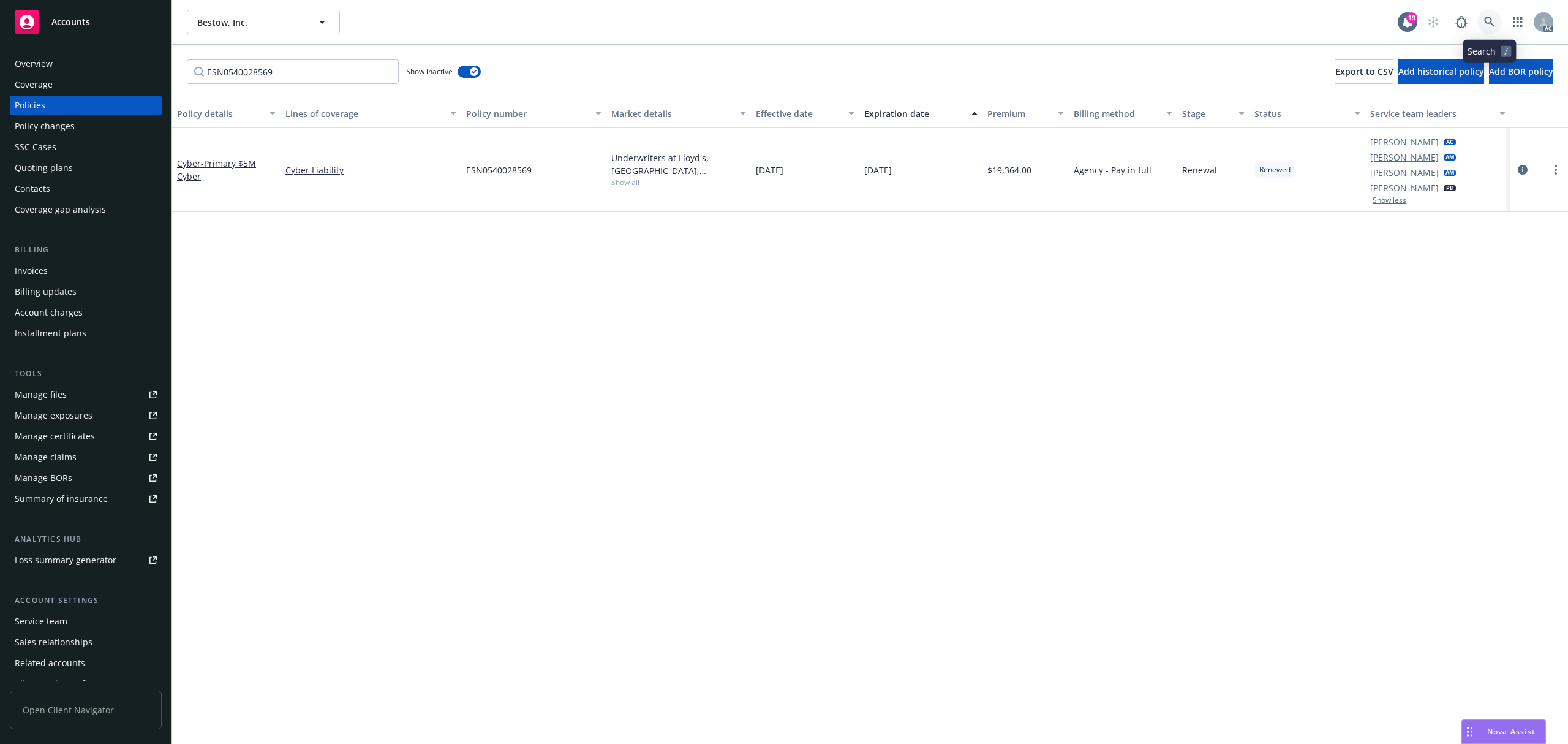
click at [1480, 23] on link at bounding box center [1489, 22] width 24 height 24
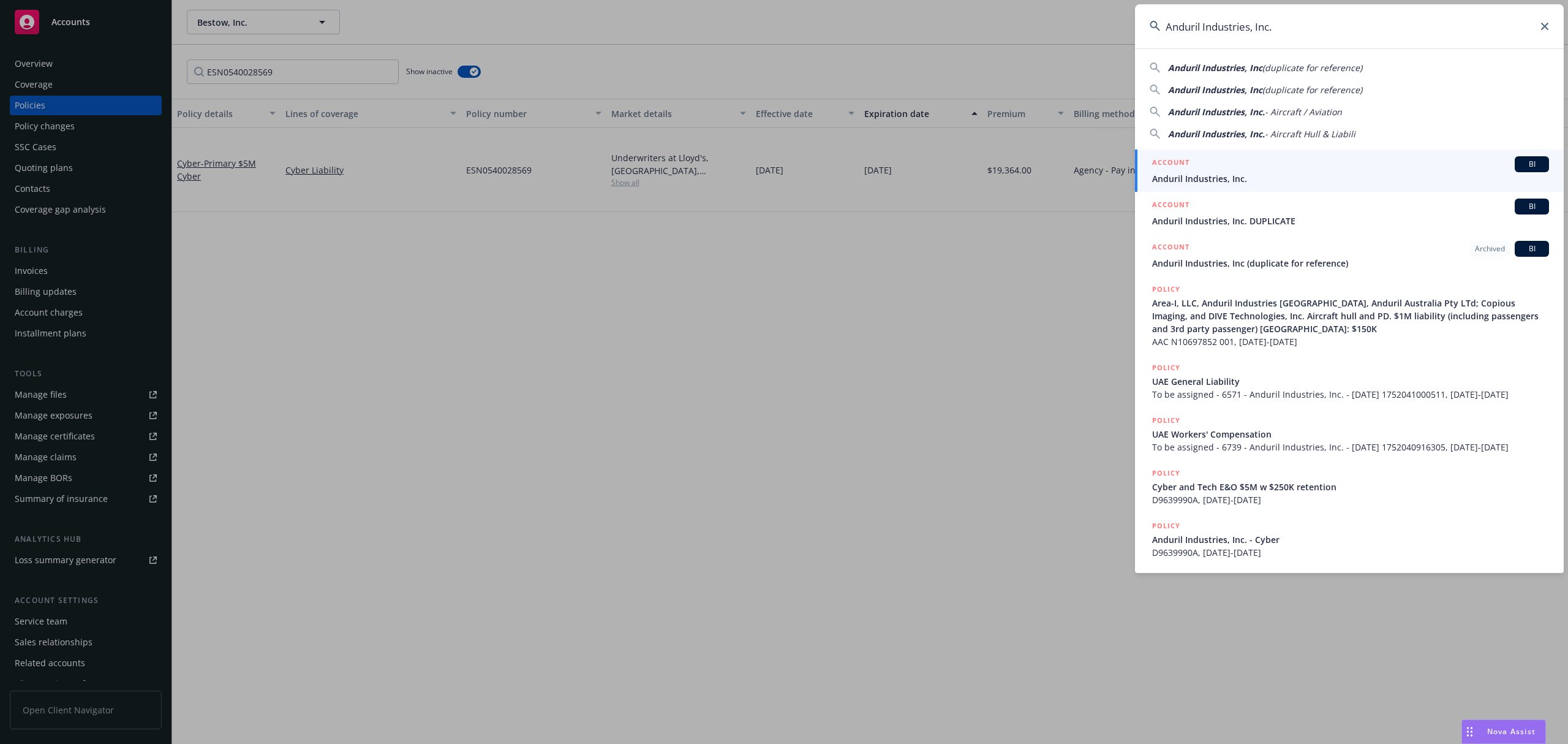
type input "Anduril Industries, Inc."
click at [1270, 173] on span "Anduril Industries, Inc." at bounding box center [1350, 178] width 397 height 13
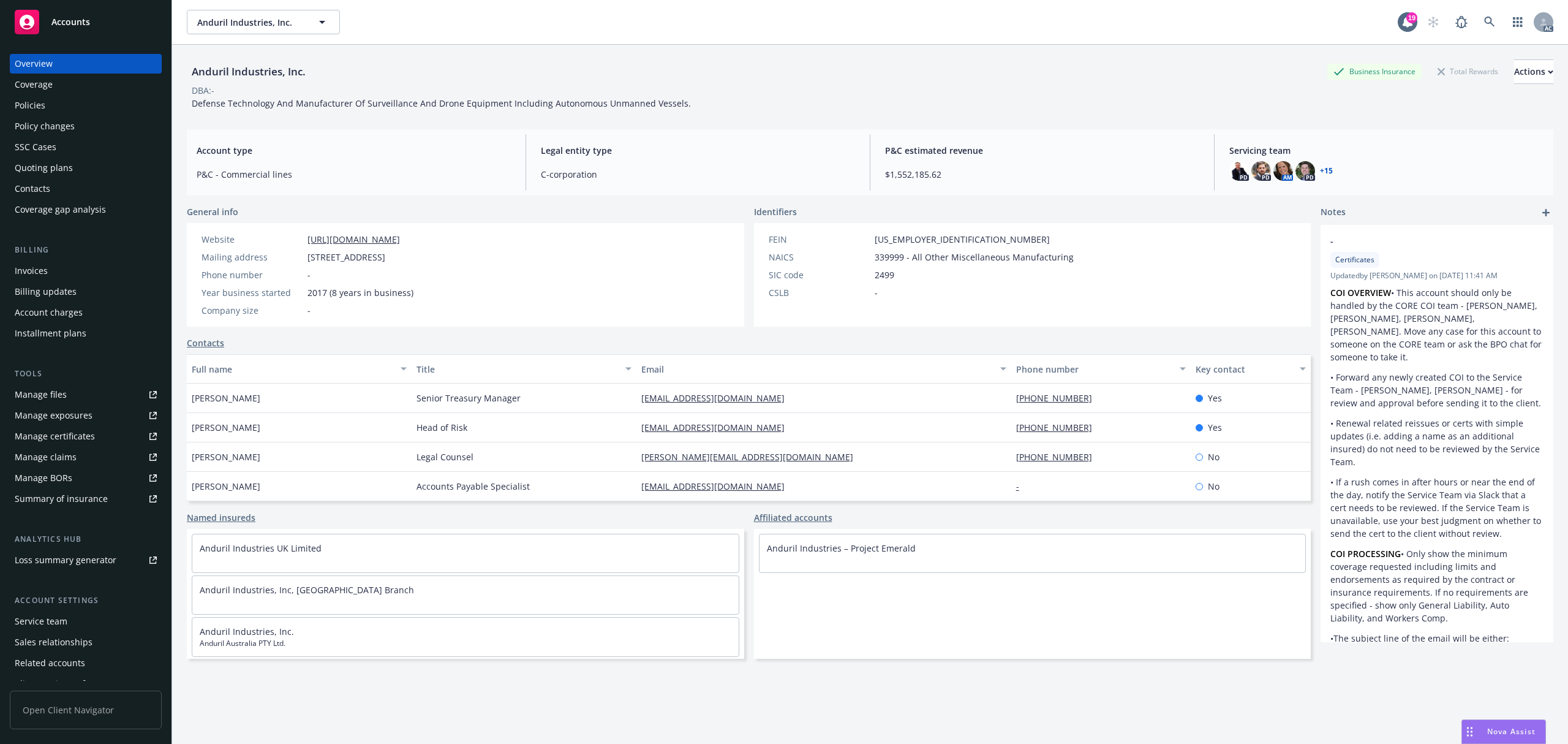
click at [39, 264] on div "Invoices" at bounding box center [31, 270] width 33 height 19
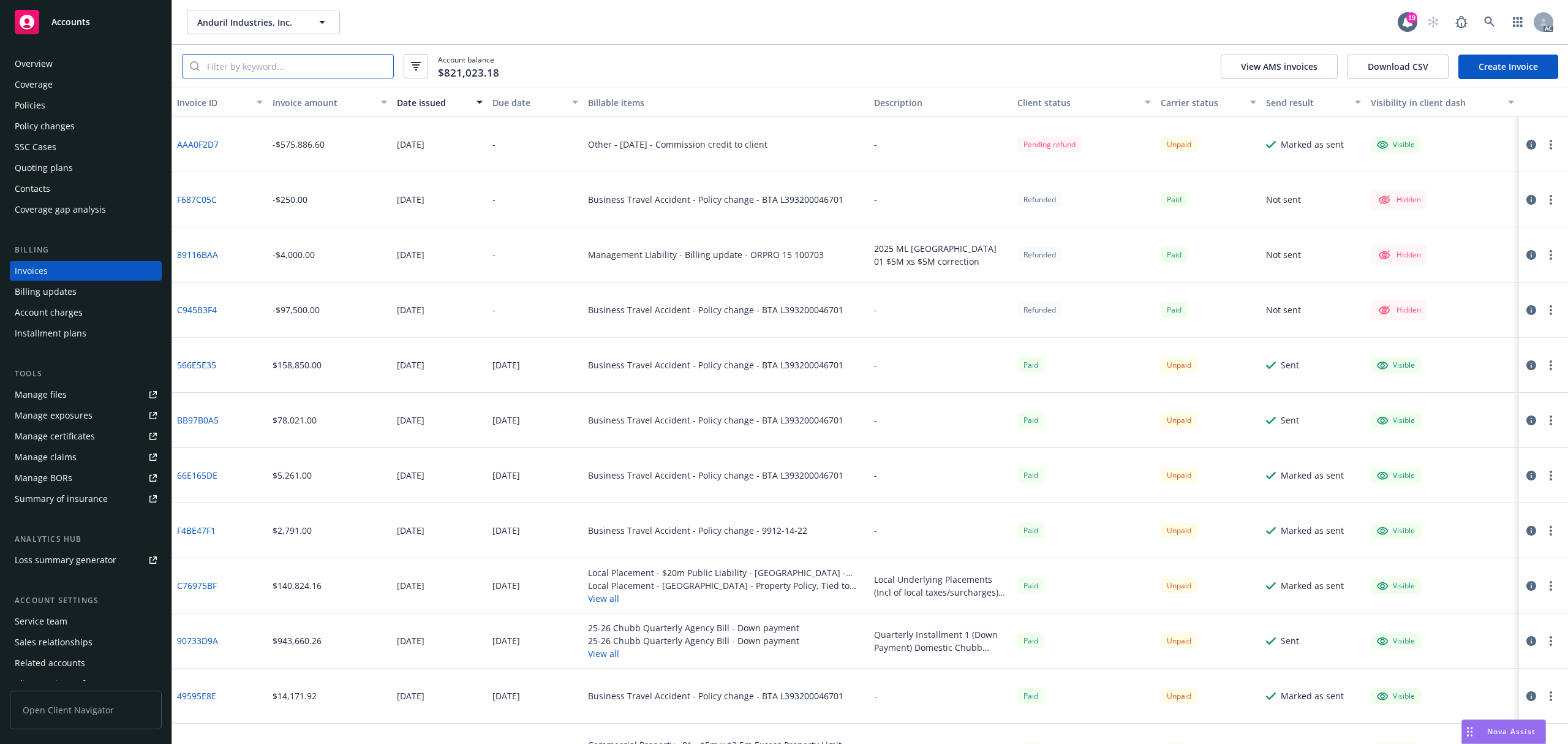
click at [287, 62] on input "search" at bounding box center [297, 66] width 194 height 23
paste input "54D35355"
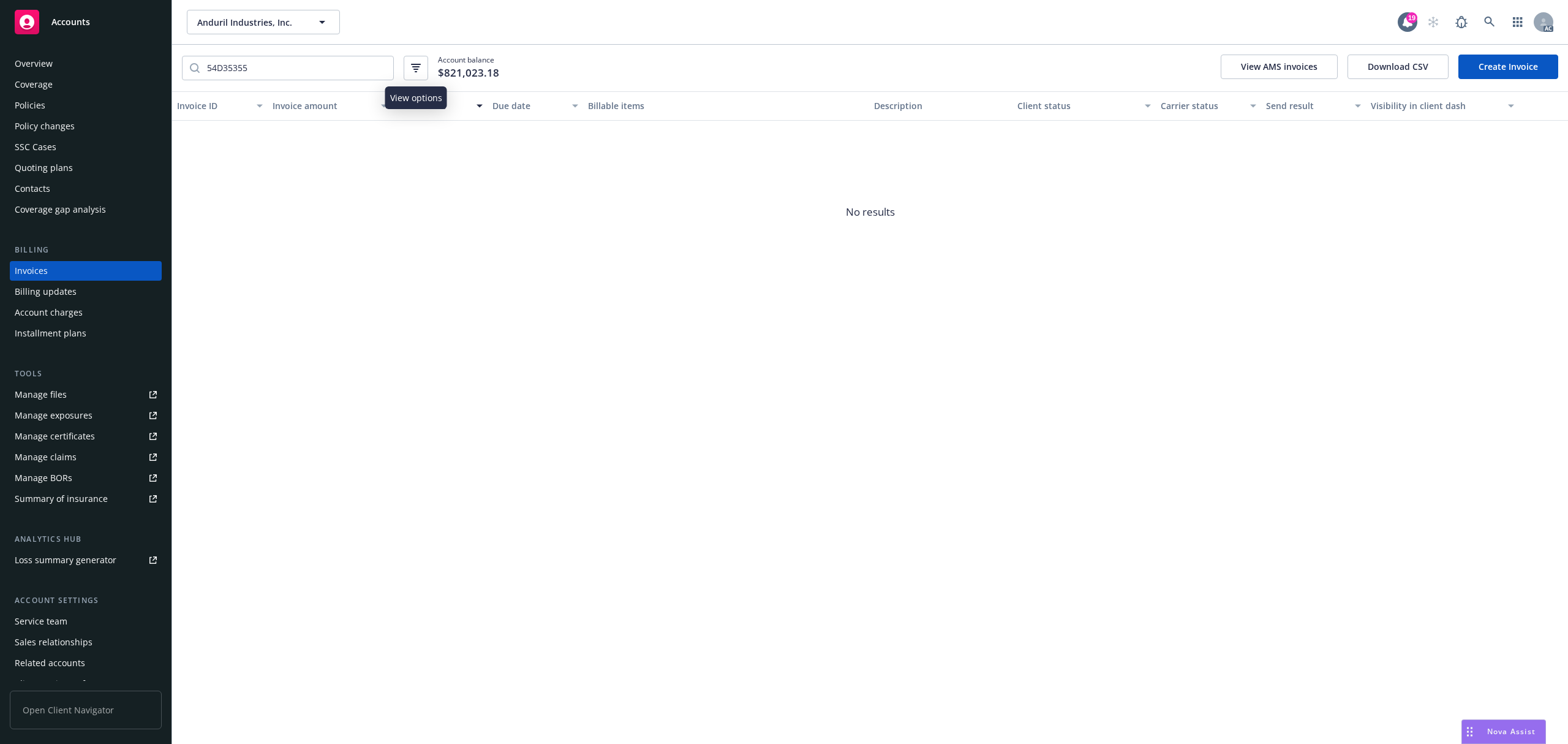
click at [407, 74] on button "button" at bounding box center [416, 67] width 24 height 24
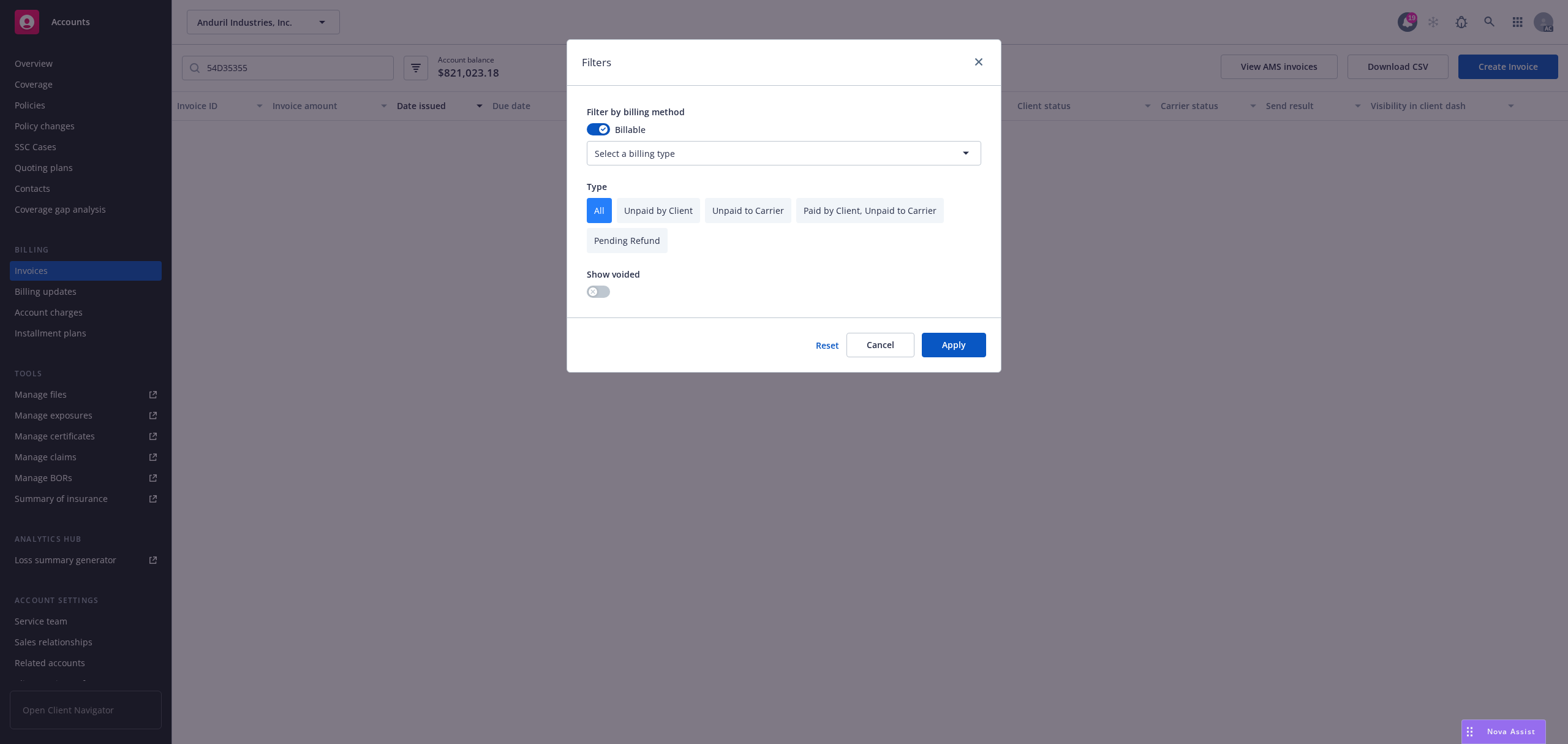
click at [598, 285] on div "Show voided" at bounding box center [614, 283] width 54 height 30
click at [584, 292] on div "Filter by billing method Billable Select a billing type Type All Unpaid by Clie…" at bounding box center [784, 202] width 434 height 232
click at [588, 292] on button "button" at bounding box center [598, 292] width 23 height 12
click at [979, 342] on button "Apply" at bounding box center [954, 345] width 64 height 24
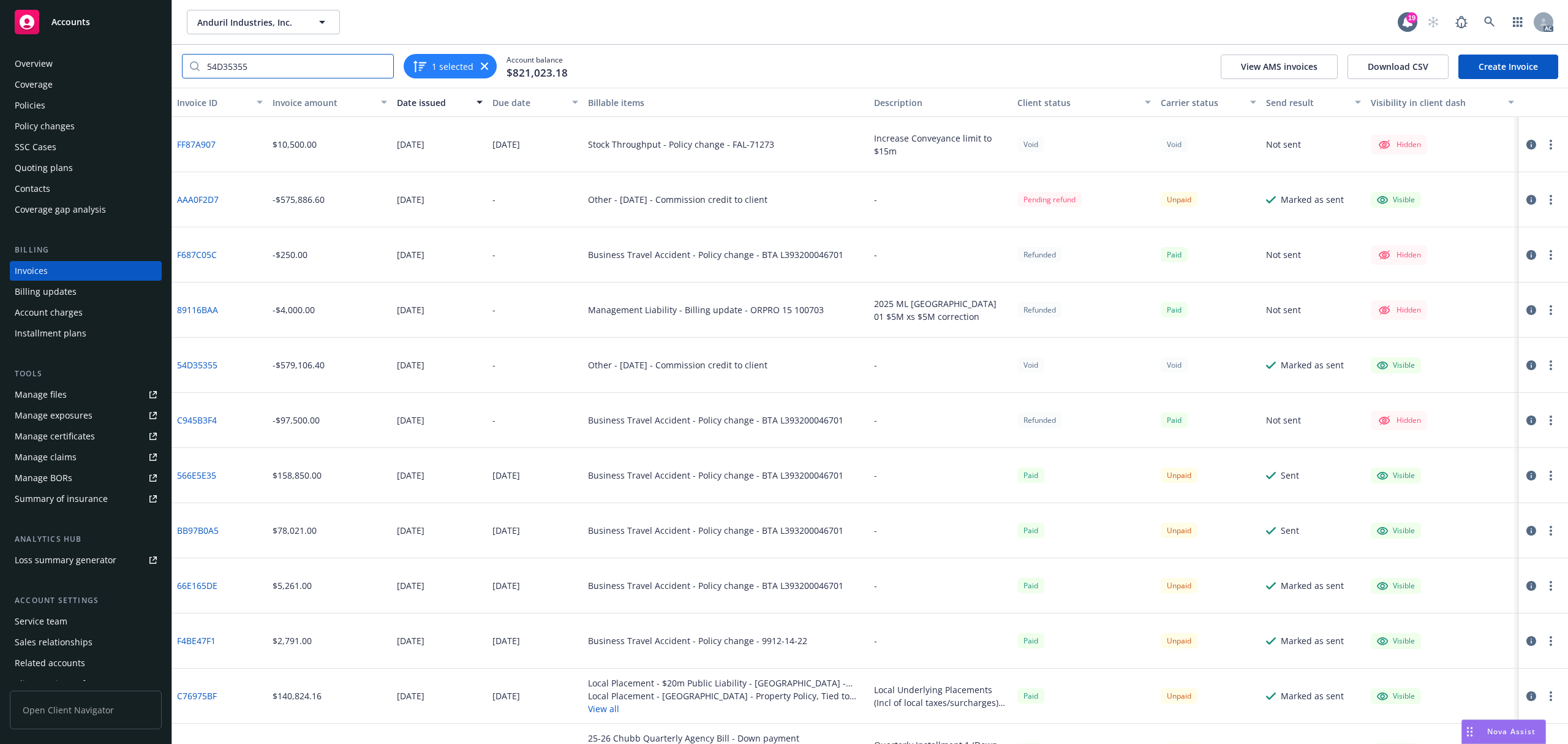
click at [350, 64] on input "54D35355" at bounding box center [297, 66] width 194 height 23
click at [346, 61] on input "54D35355" at bounding box center [297, 66] width 194 height 23
click at [331, 65] on input "54D35355" at bounding box center [297, 66] width 194 height 23
click at [262, 66] on input "54D35355" at bounding box center [297, 66] width 194 height 23
click at [245, 79] on div "54D35355" at bounding box center [288, 66] width 212 height 24
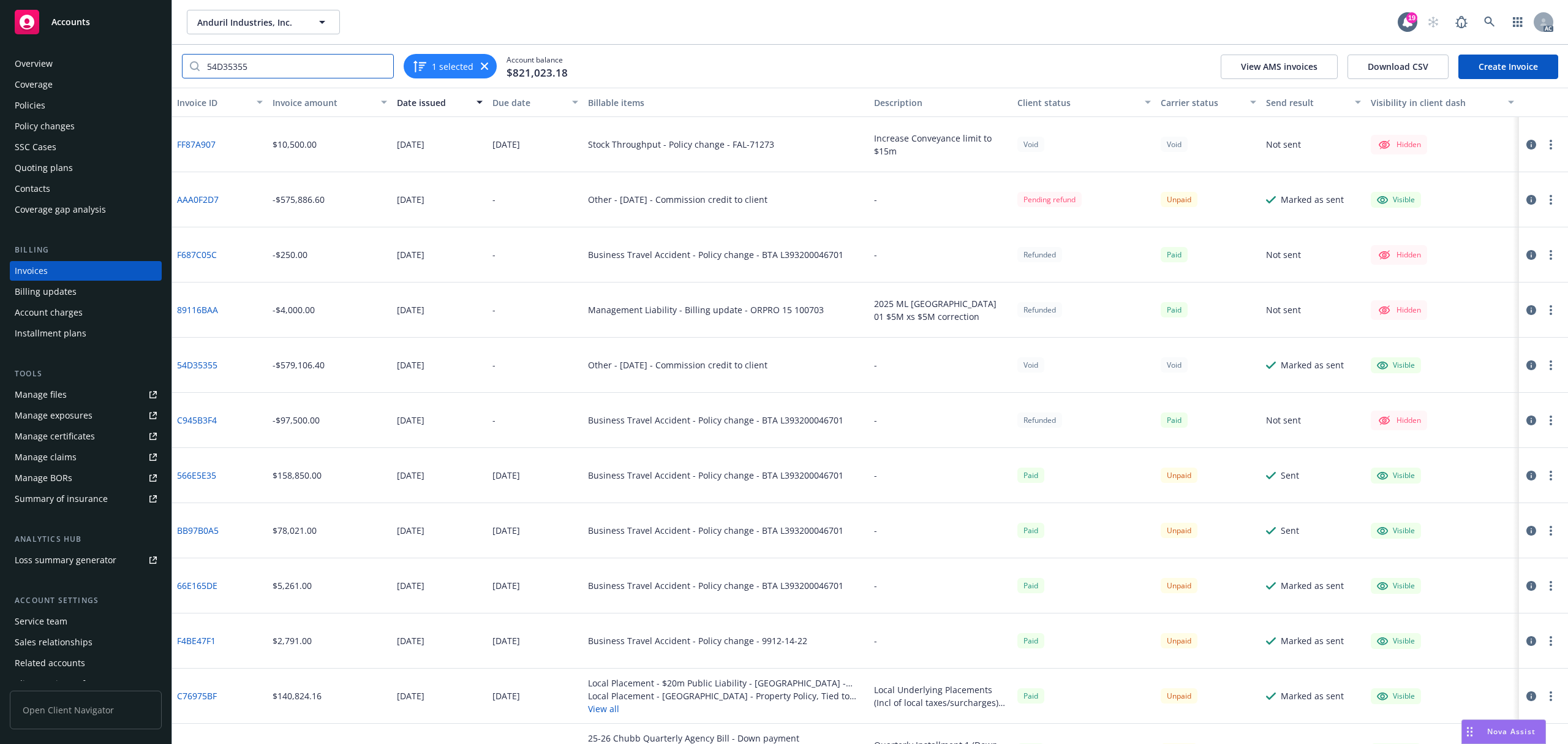
click at [256, 72] on input "54D35355" at bounding box center [297, 66] width 194 height 23
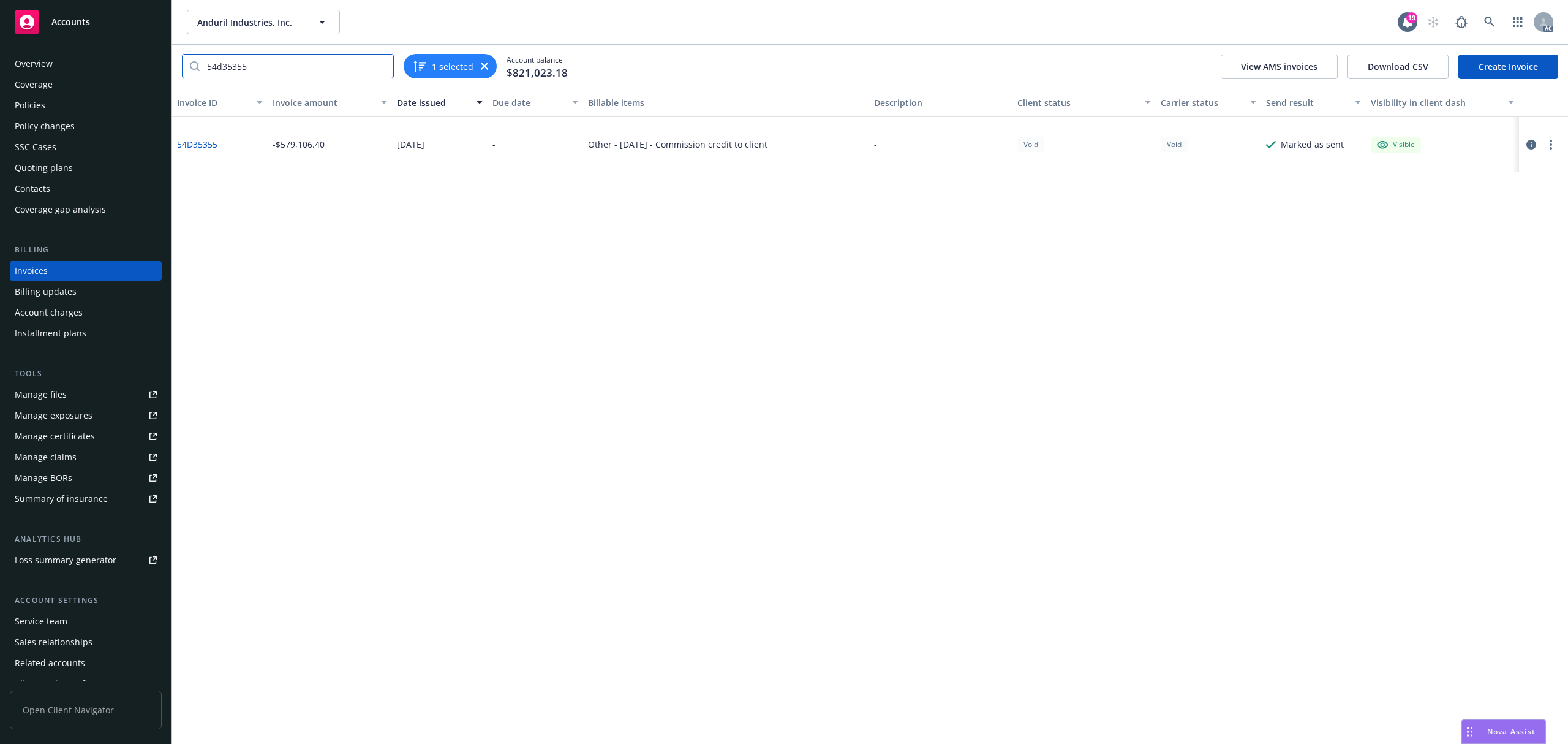
type input "54d35355"
click at [1527, 143] on icon "button" at bounding box center [1531, 145] width 10 height 10
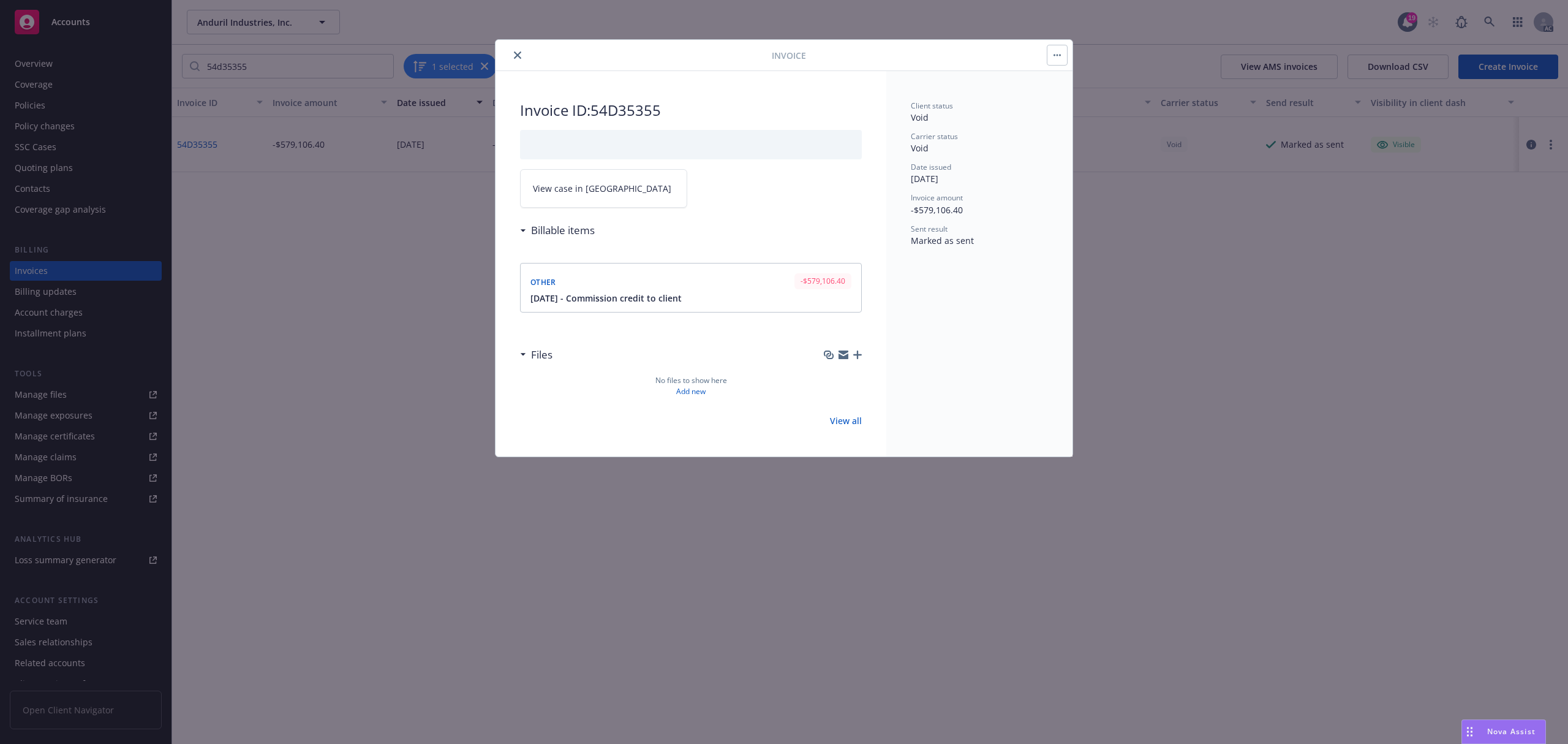
click at [594, 229] on h3 "Billable items" at bounding box center [563, 231] width 64 height 16
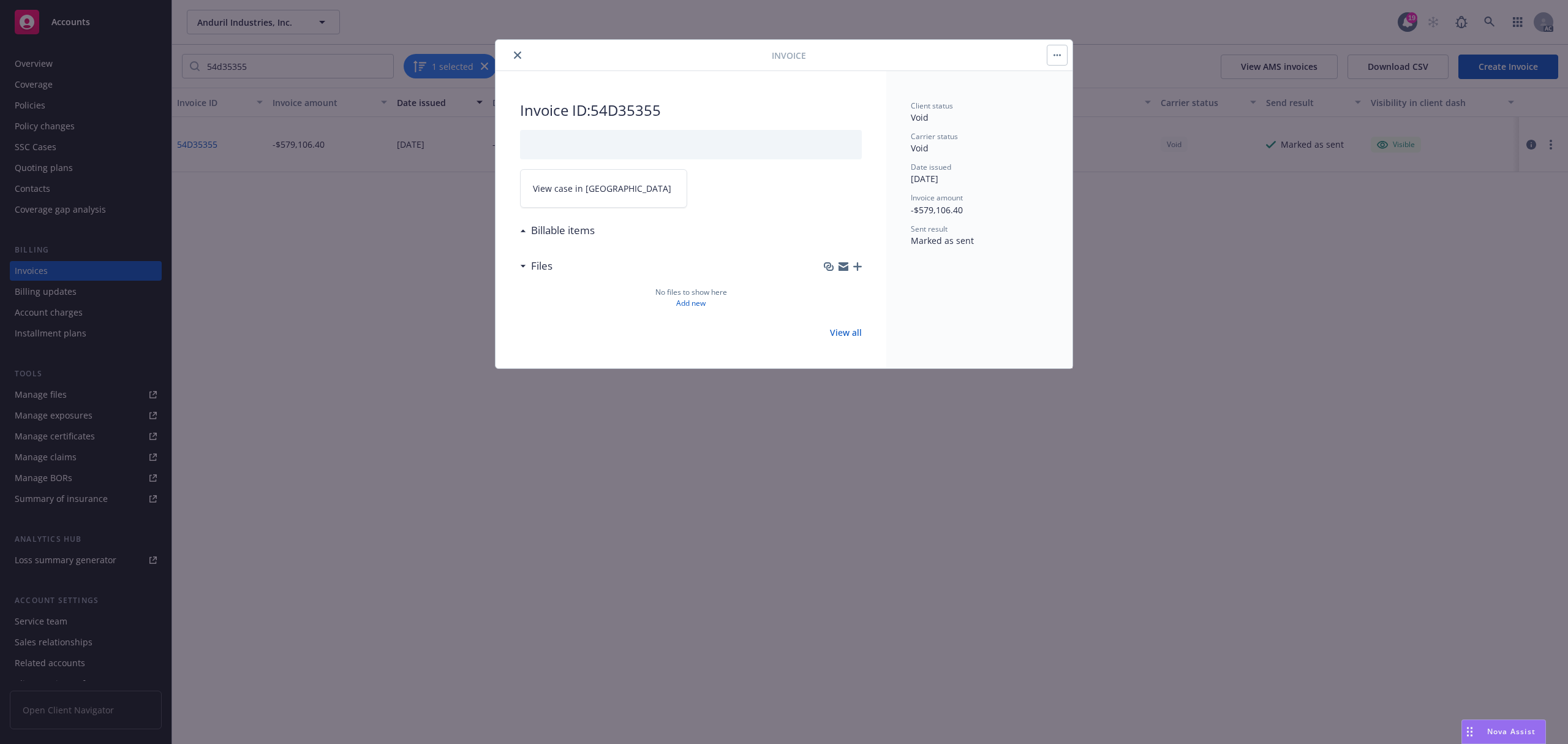
click at [594, 229] on h3 "Billable items" at bounding box center [563, 231] width 64 height 16
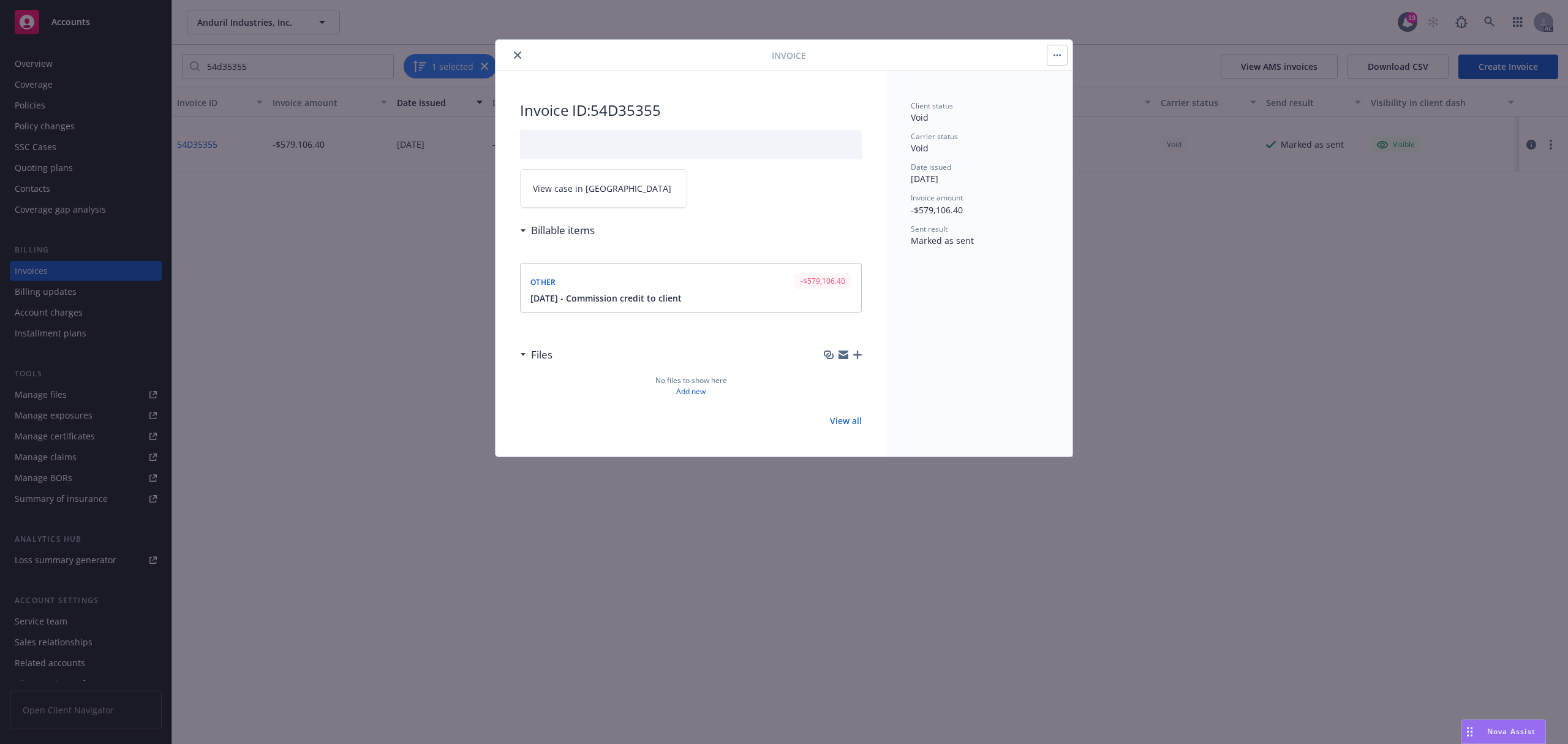
click at [606, 194] on link "View case in [GEOGRAPHIC_DATA]" at bounding box center [604, 188] width 167 height 39
click at [513, 48] on button "close" at bounding box center [518, 55] width 15 height 15
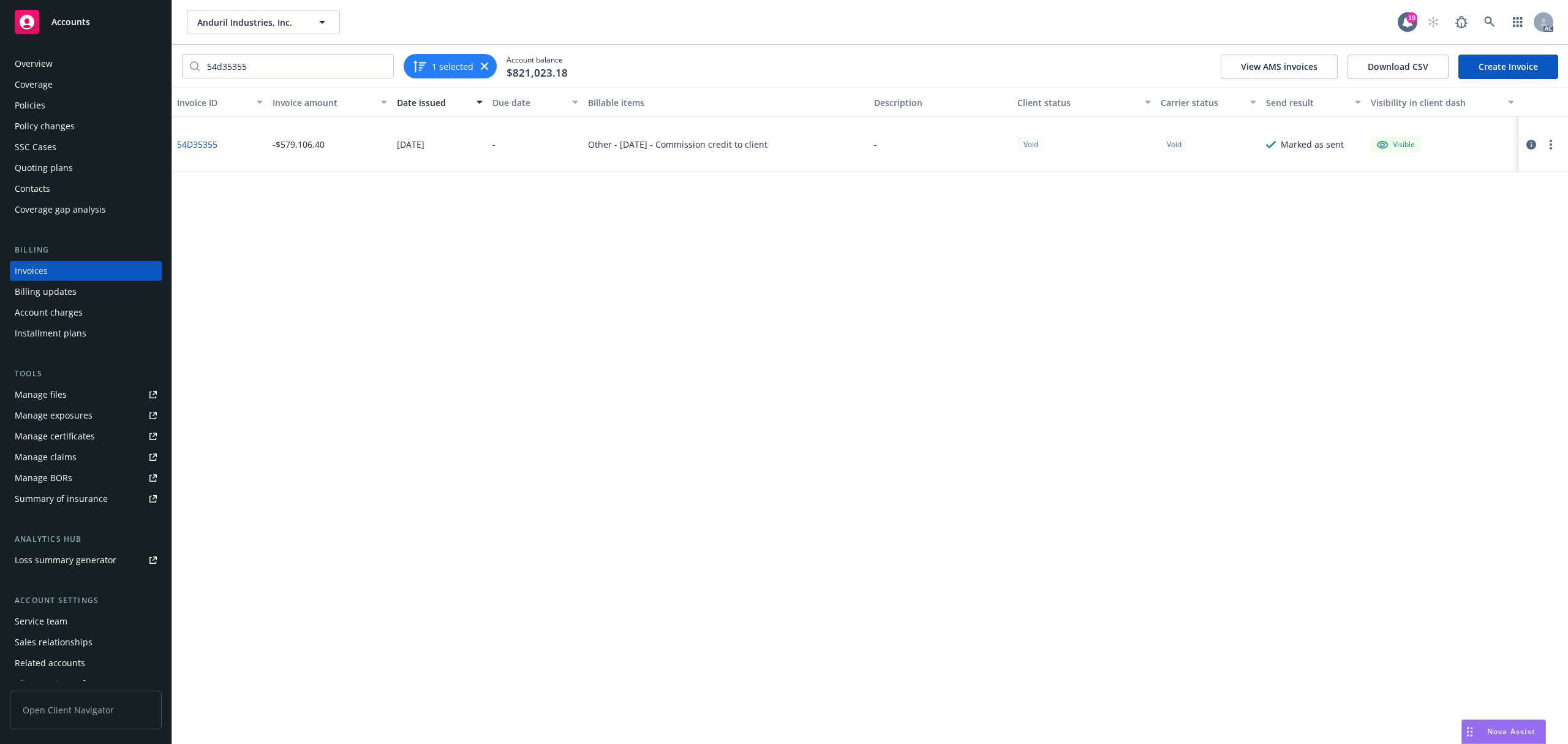
click at [62, 317] on div "Account charges" at bounding box center [49, 312] width 68 height 19
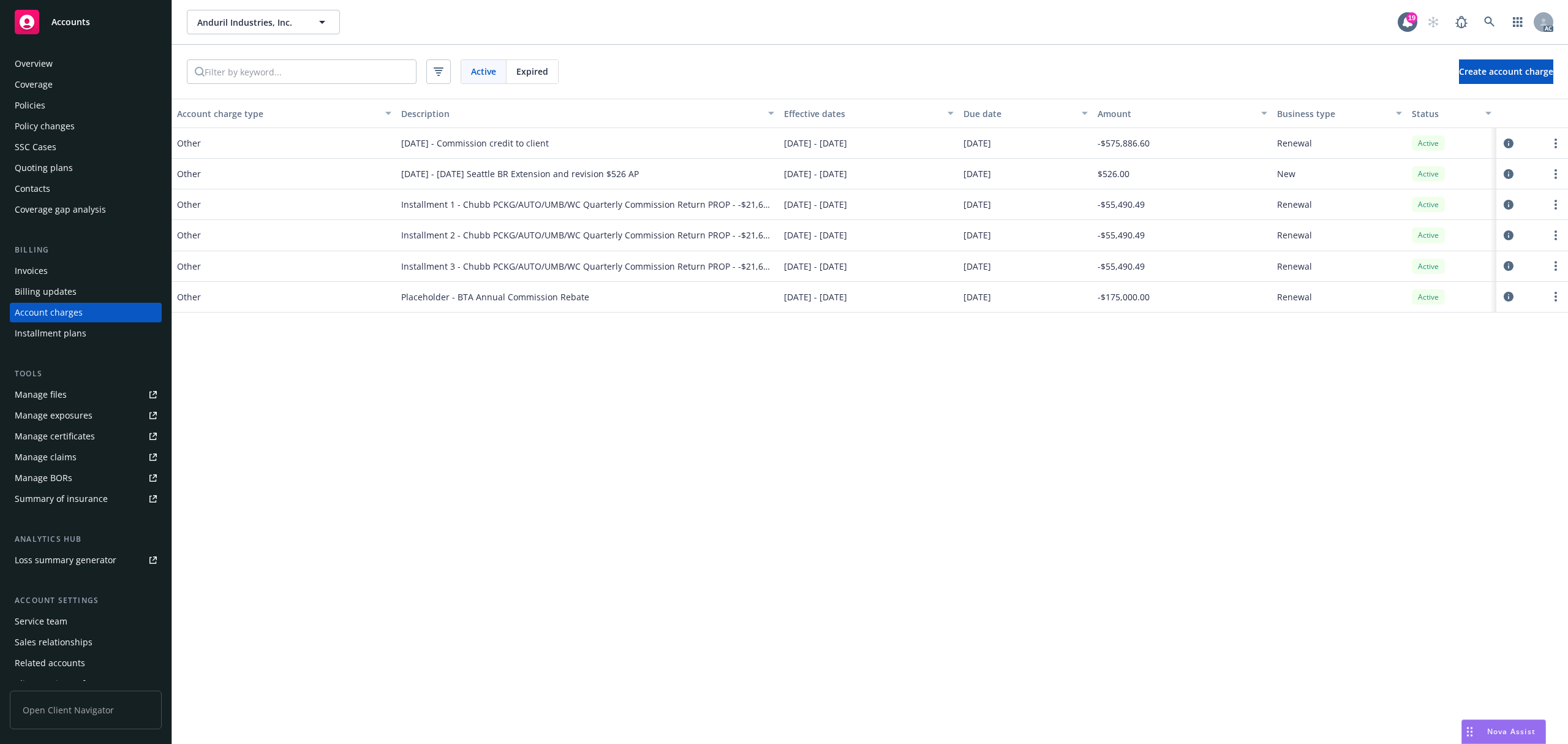
click at [546, 143] on span "[DATE] - Commission credit to client" at bounding box center [475, 143] width 148 height 13
click at [1509, 148] on link "circleInformation" at bounding box center [1509, 143] width 15 height 15
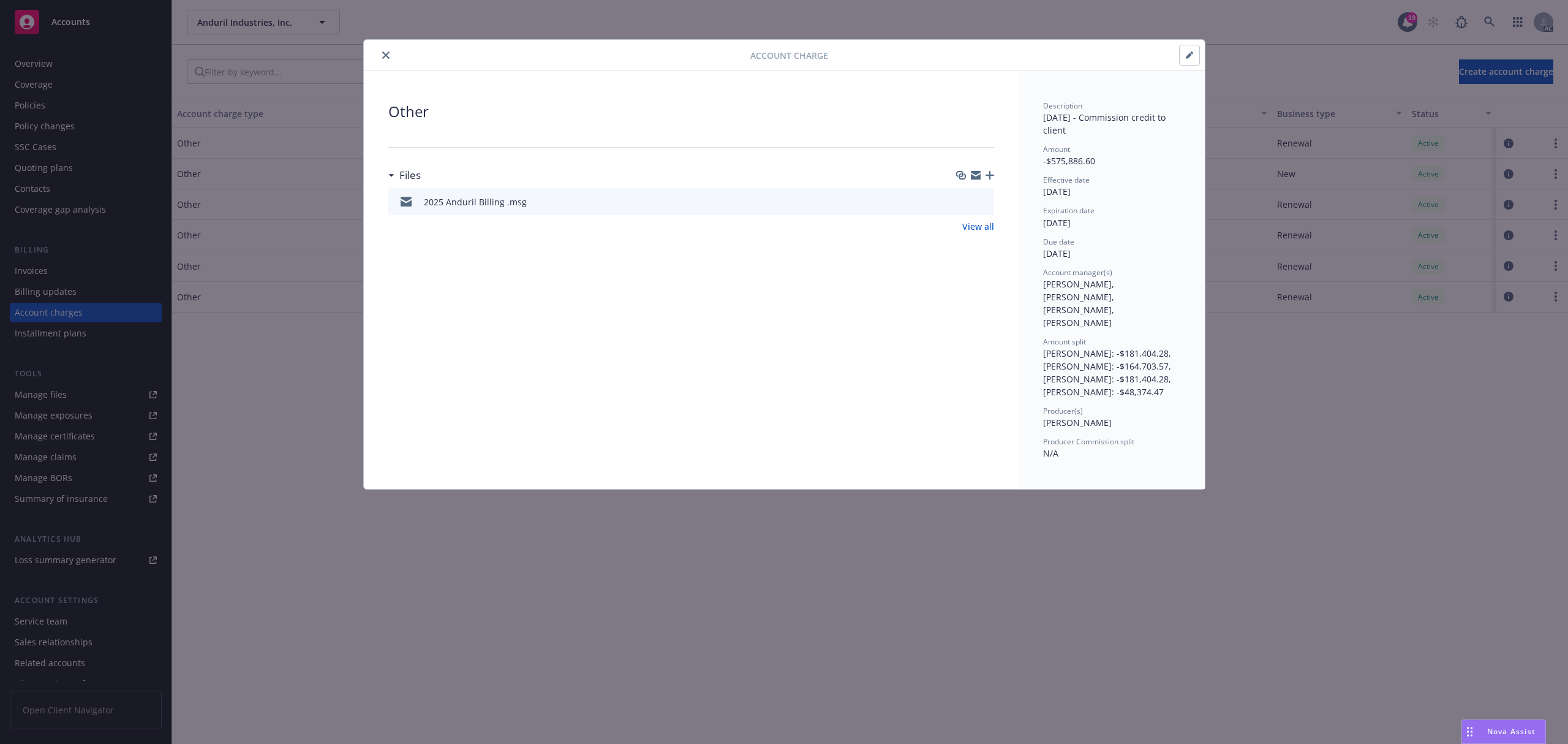
click at [596, 202] on div "2025 Anduril Billing .msg" at bounding box center [691, 201] width 606 height 27
click at [979, 201] on icon "preview file" at bounding box center [982, 201] width 11 height 9
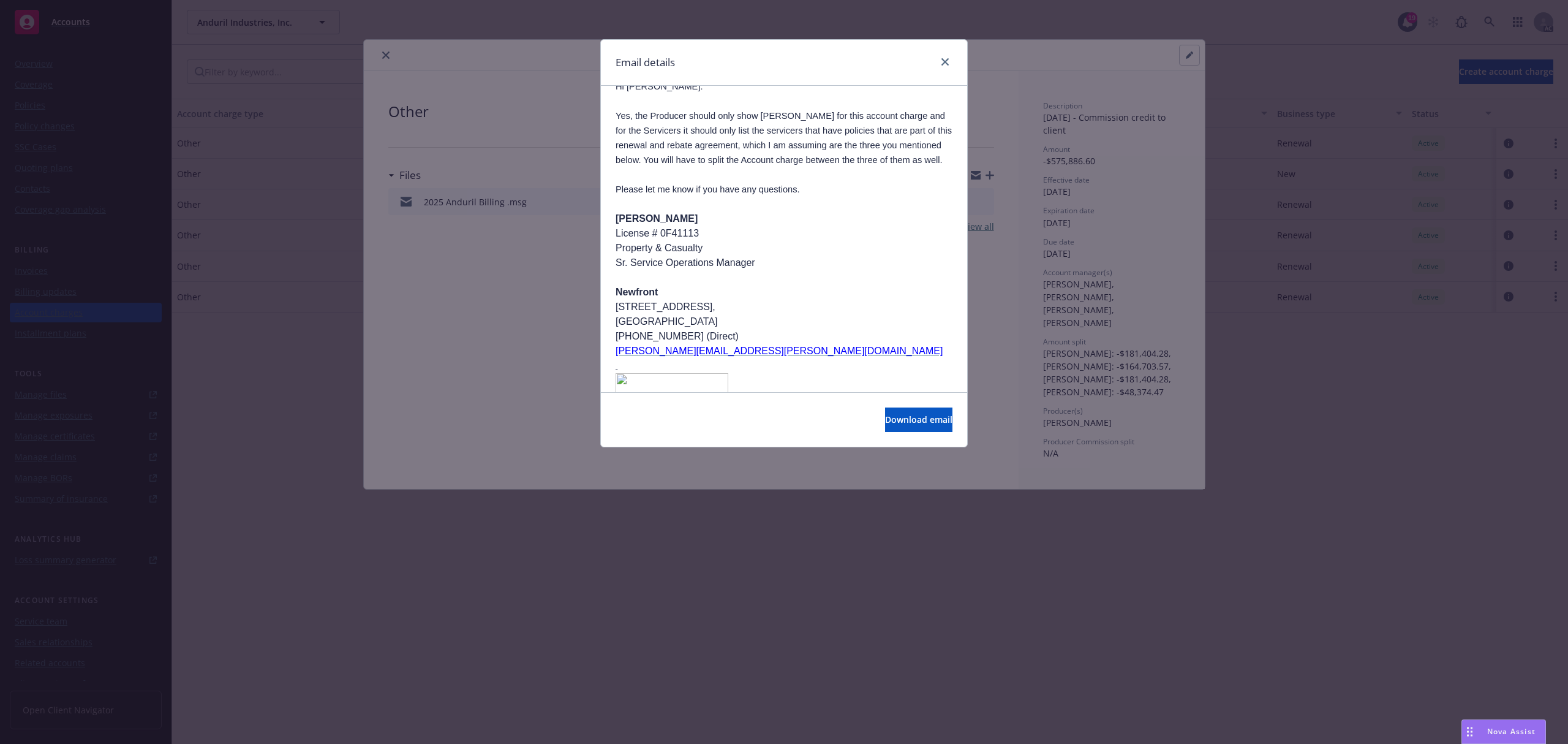
scroll to position [180, 0]
click at [888, 419] on span "Download email" at bounding box center [919, 419] width 67 height 12
click at [936, 66] on div at bounding box center [942, 63] width 19 height 16
click at [941, 61] on icon "close" at bounding box center [945, 62] width 7 height 7
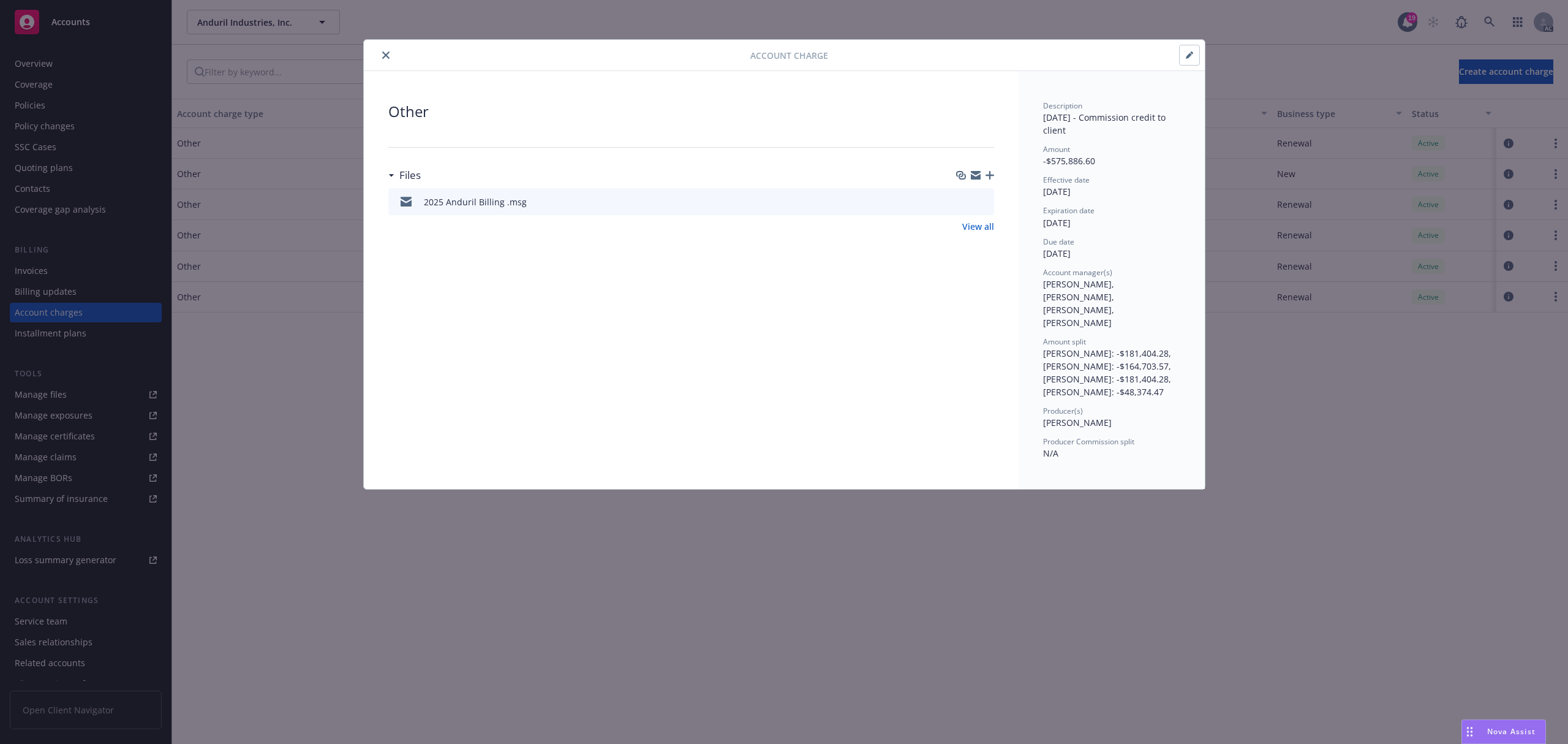
click at [390, 55] on button "close" at bounding box center [386, 55] width 15 height 15
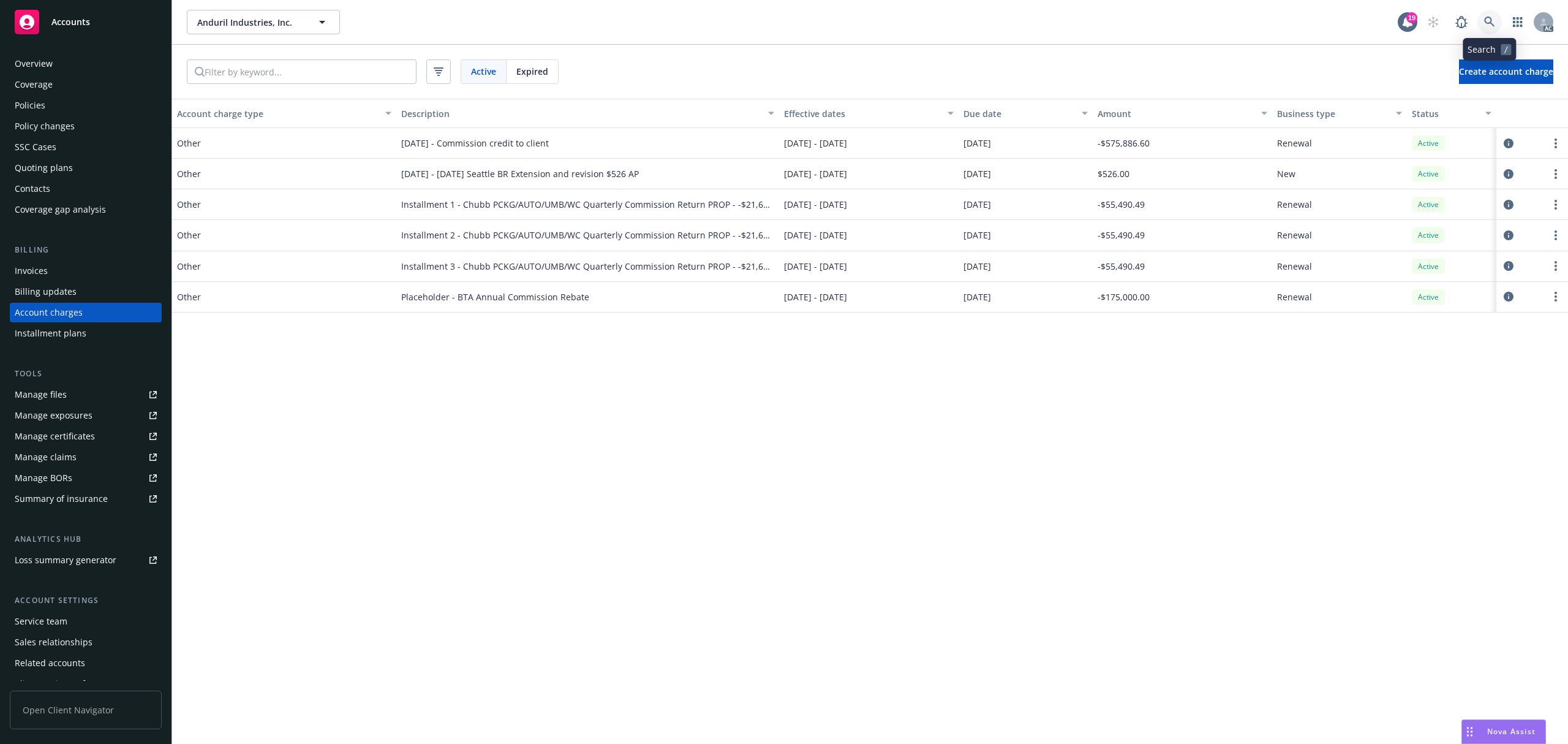
click at [1500, 22] on link at bounding box center [1489, 22] width 24 height 24
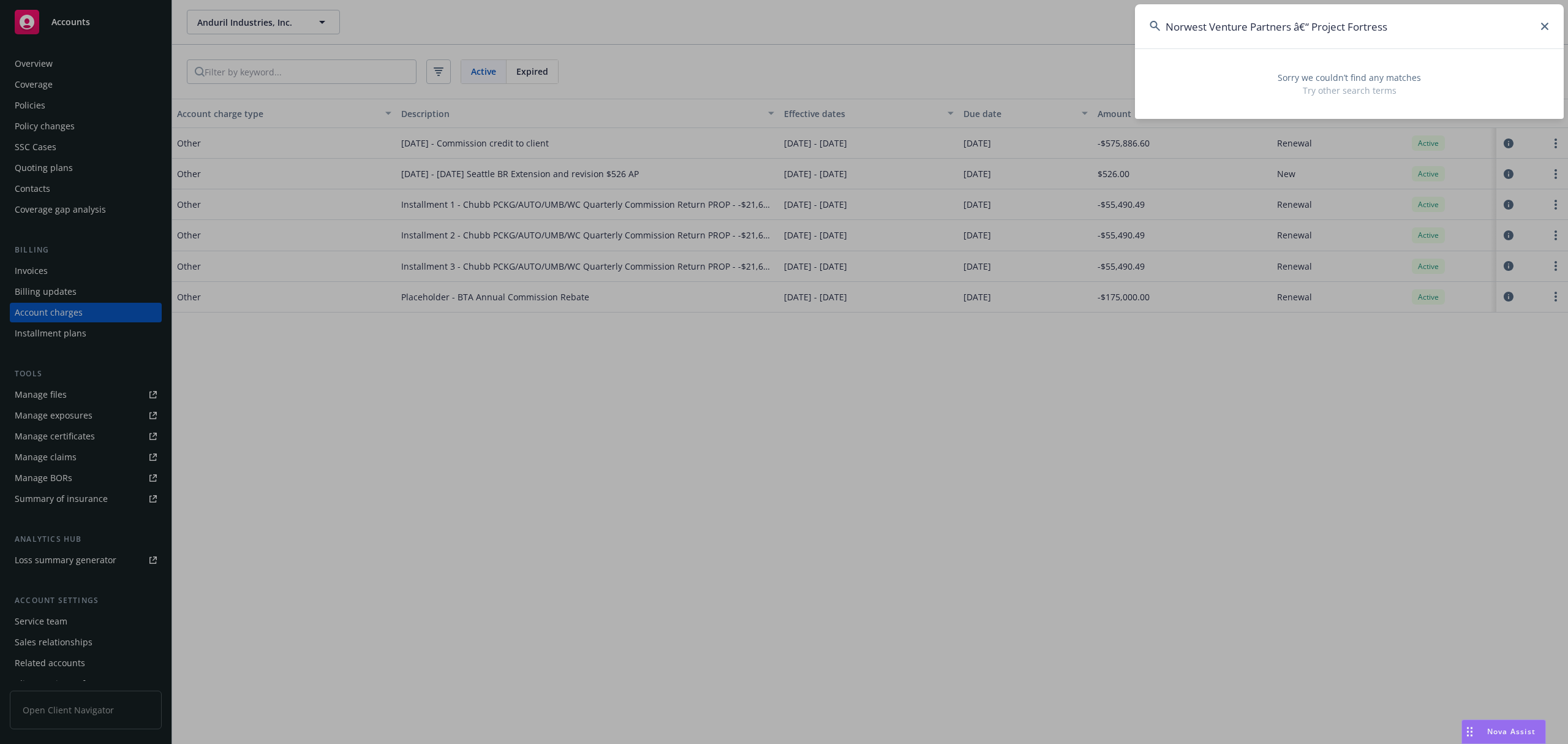
drag, startPoint x: 1313, startPoint y: 23, endPoint x: 1650, endPoint y: 32, distance: 337.1
click at [1567, 32] on html "Accounts Overview Coverage Policies Policy changes SSC Cases Quoting plans Cont…" at bounding box center [784, 372] width 1568 height 744
click at [1321, 22] on input "Norwest Venture Partners â€“ Project Fortress" at bounding box center [1349, 26] width 429 height 44
drag, startPoint x: 1311, startPoint y: 25, endPoint x: 1167, endPoint y: 30, distance: 144.1
click at [1167, 30] on input "Norwest Venture Partners â€“ roject Fortress" at bounding box center [1349, 26] width 429 height 44
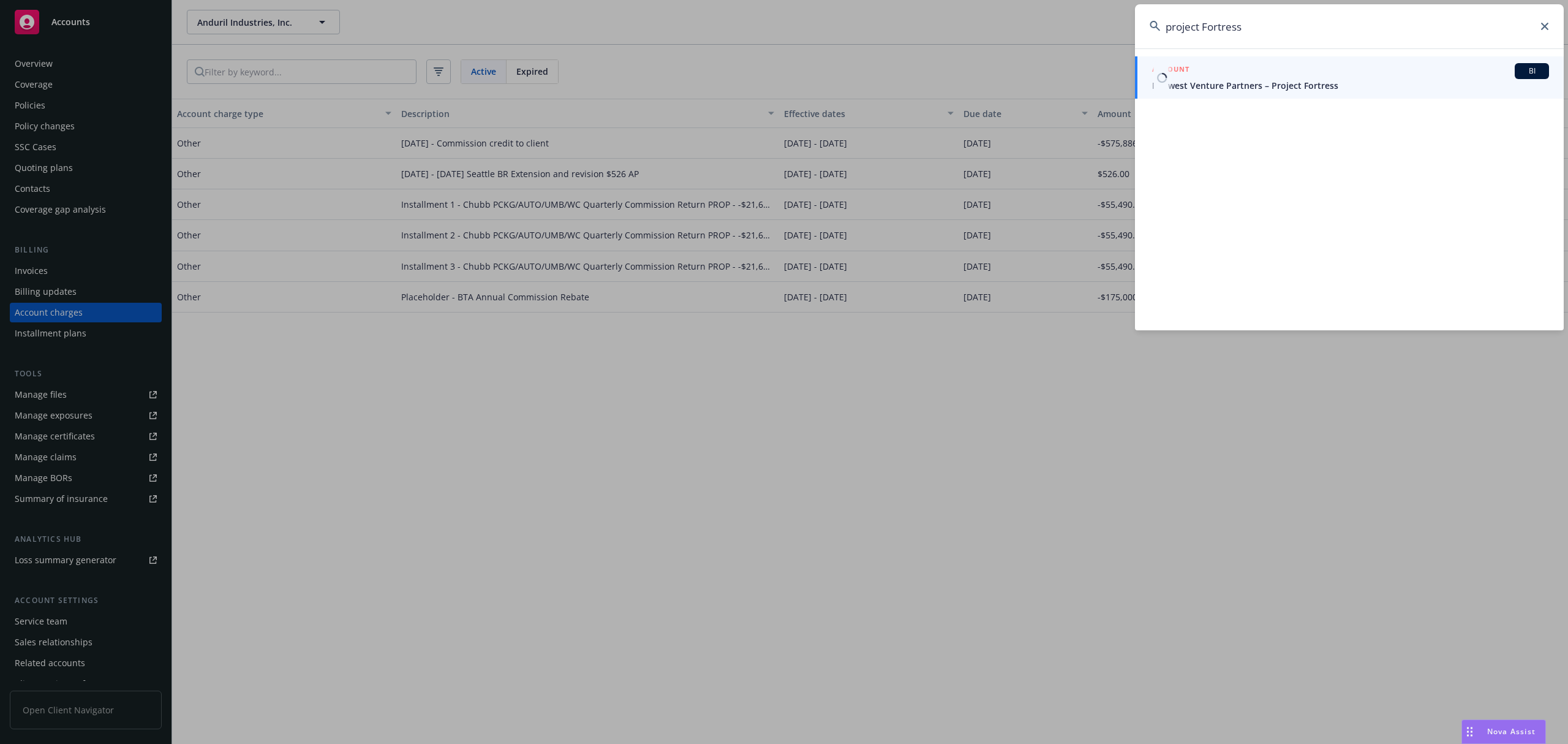
type input "project Fortress"
click at [1233, 70] on div "ACCOUNT BI" at bounding box center [1350, 71] width 397 height 16
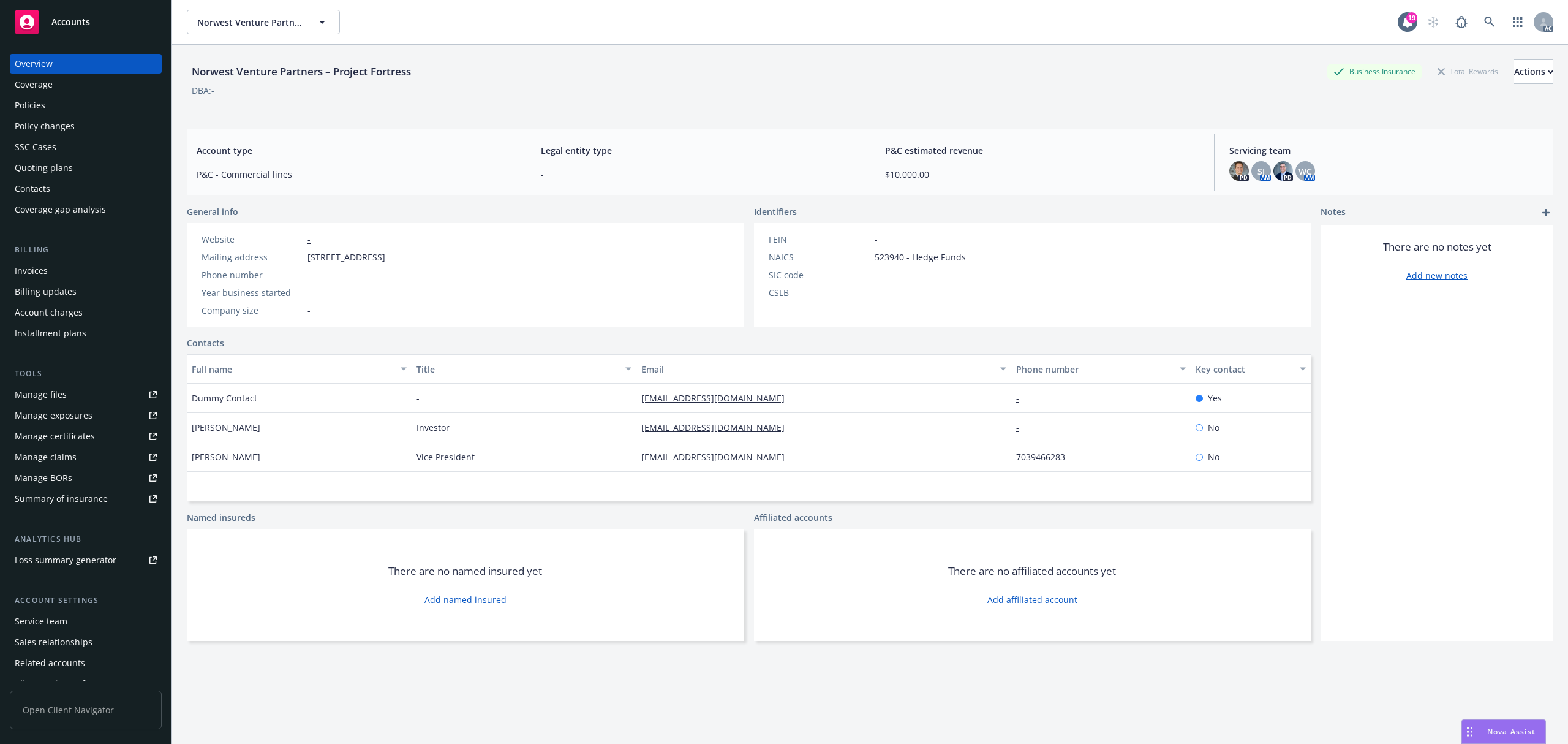
click at [79, 307] on div "Account charges" at bounding box center [49, 312] width 68 height 19
